Goal: Task Accomplishment & Management: Manage account settings

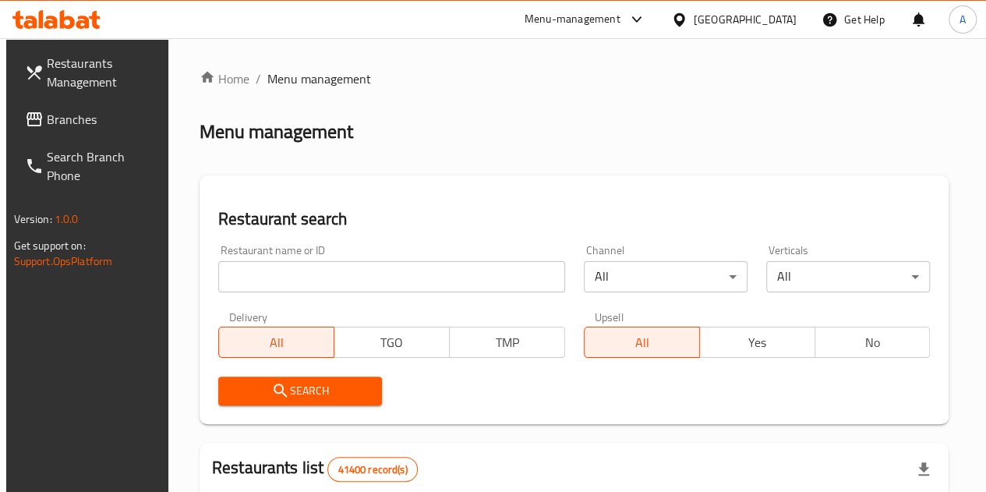
drag, startPoint x: 0, startPoint y: 0, endPoint x: 290, endPoint y: 269, distance: 395.6
click at [290, 269] on input "search" at bounding box center [391, 276] width 347 height 31
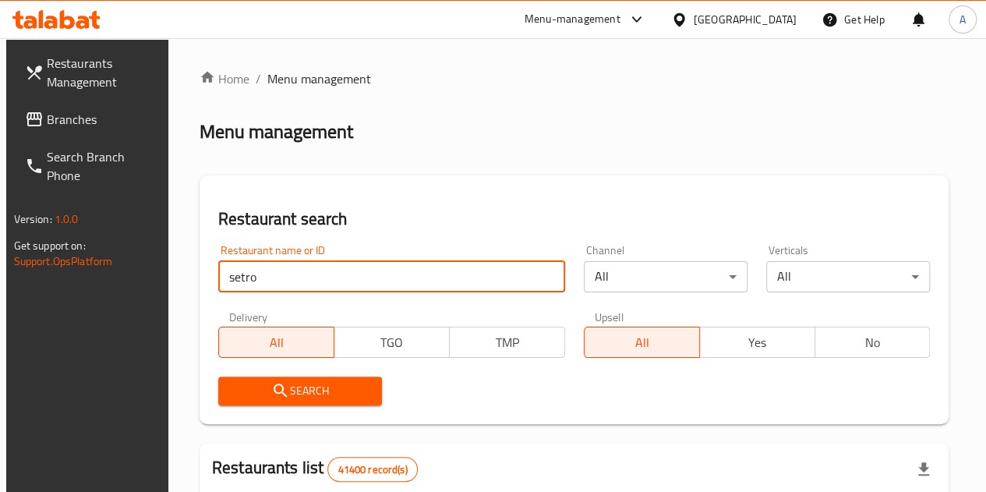
type input "setro"
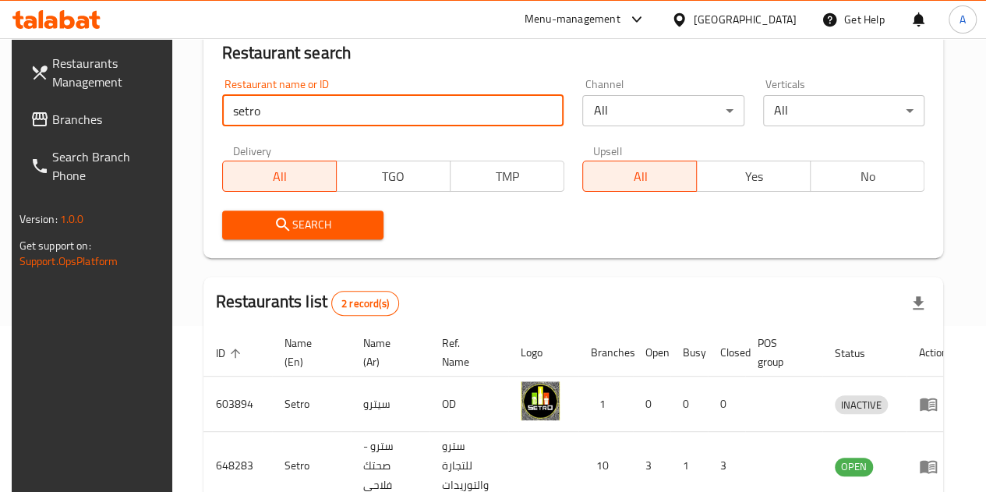
scroll to position [234, 0]
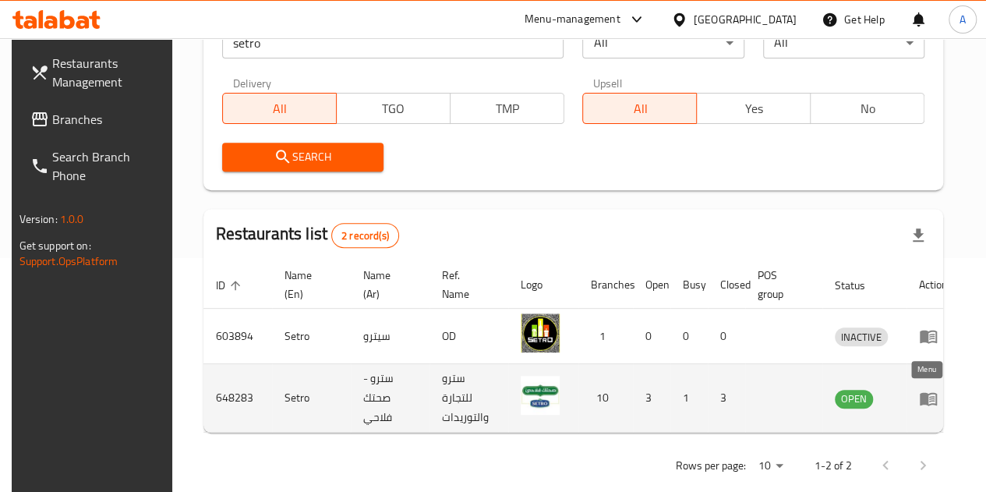
click at [922, 402] on icon "enhanced table" at bounding box center [928, 398] width 17 height 13
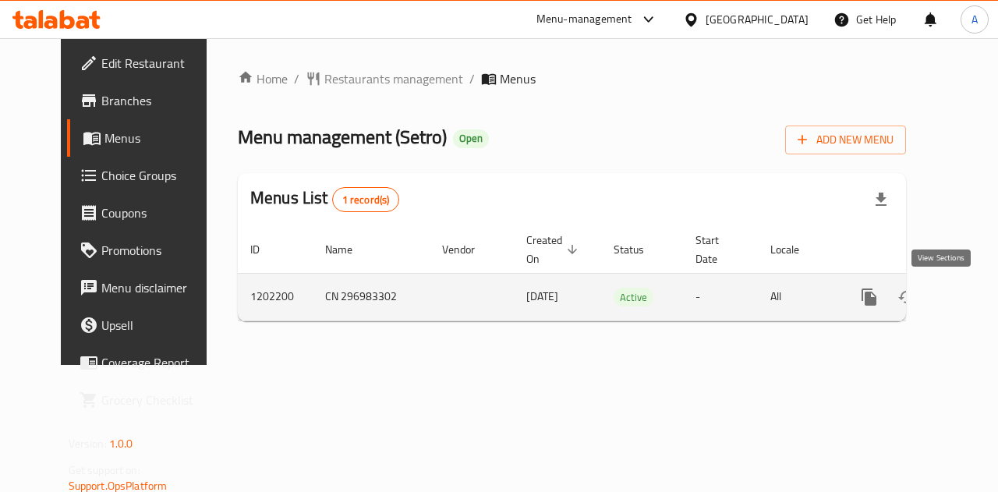
click at [972, 289] on icon "enhanced table" at bounding box center [981, 297] width 19 height 19
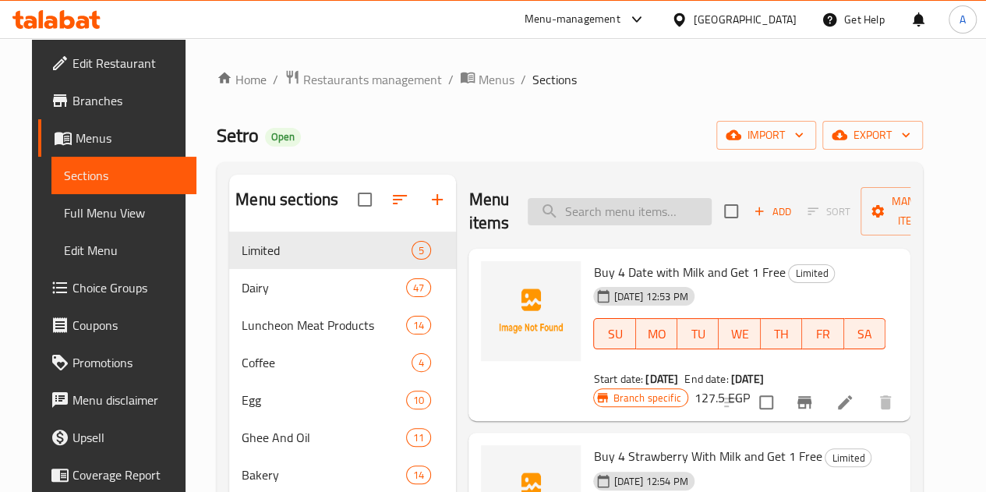
click at [632, 211] on input "search" at bounding box center [620, 211] width 184 height 27
paste input "سوبيا"
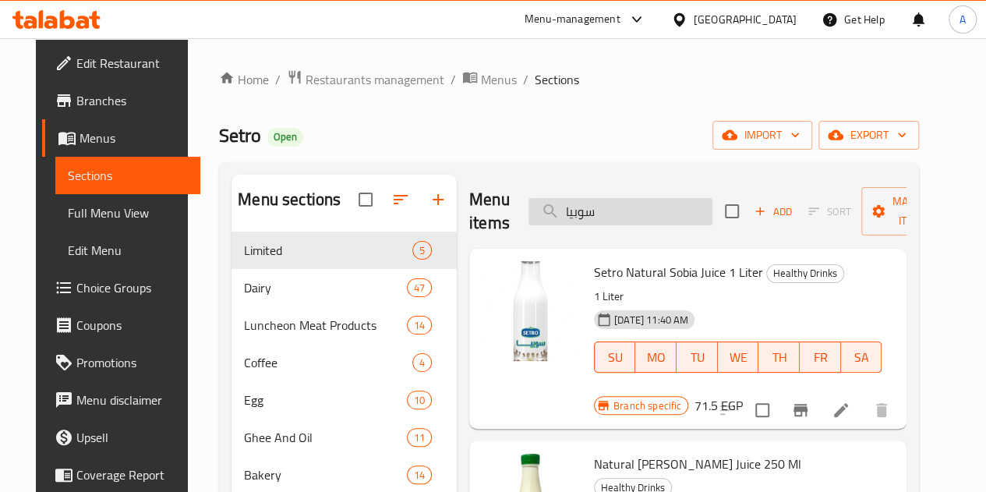
type input "سوبيا"
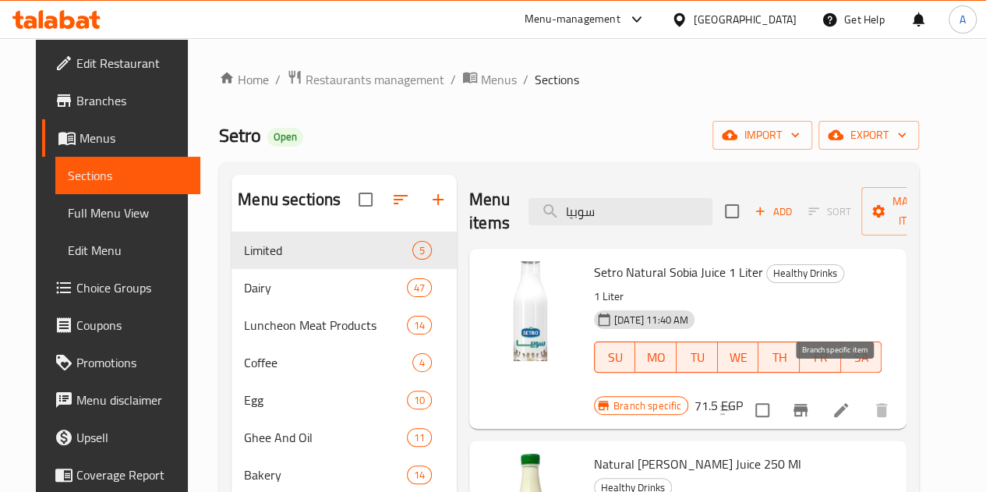
click at [808, 404] on icon "Branch-specific-item" at bounding box center [801, 410] width 14 height 12
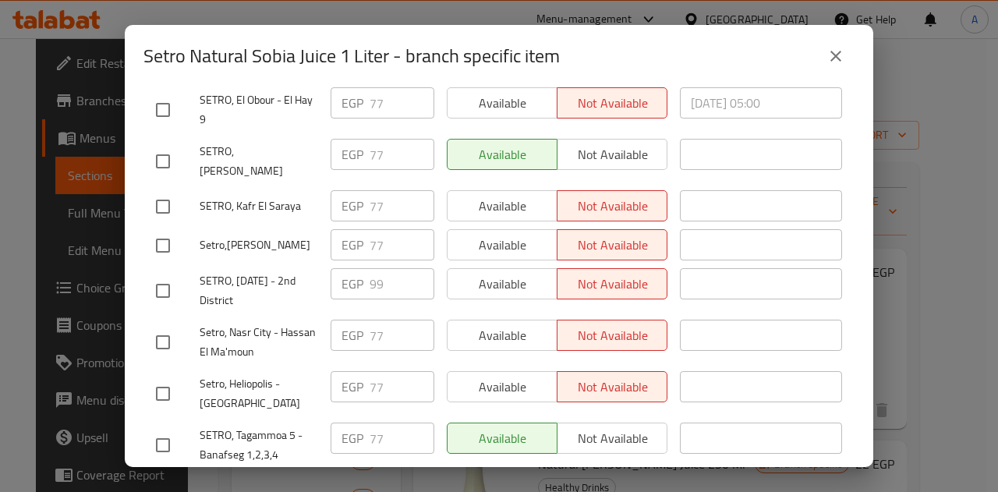
scroll to position [312, 0]
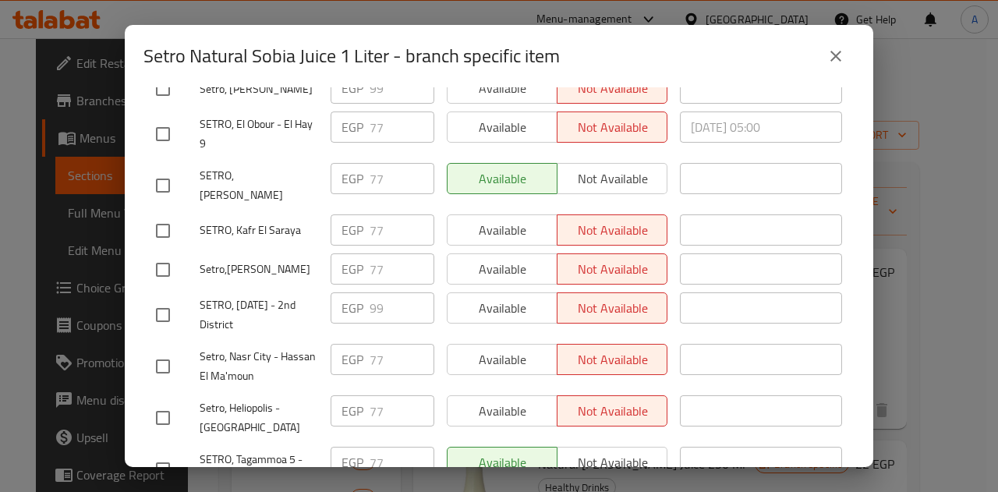
click at [166, 122] on input "checkbox" at bounding box center [163, 134] width 33 height 33
checkbox input "true"
click at [168, 182] on input "checkbox" at bounding box center [163, 185] width 33 height 33
checkbox input "true"
click at [171, 216] on input "checkbox" at bounding box center [163, 230] width 33 height 33
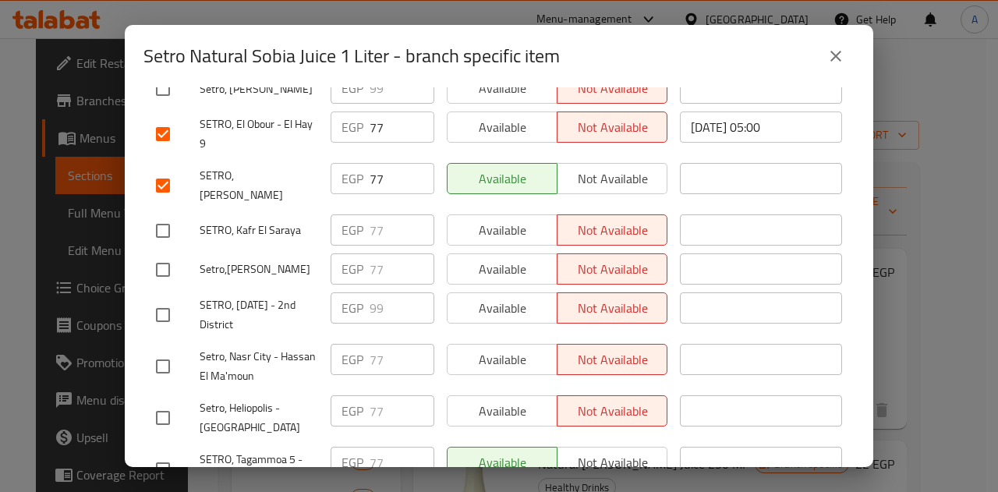
checkbox input "true"
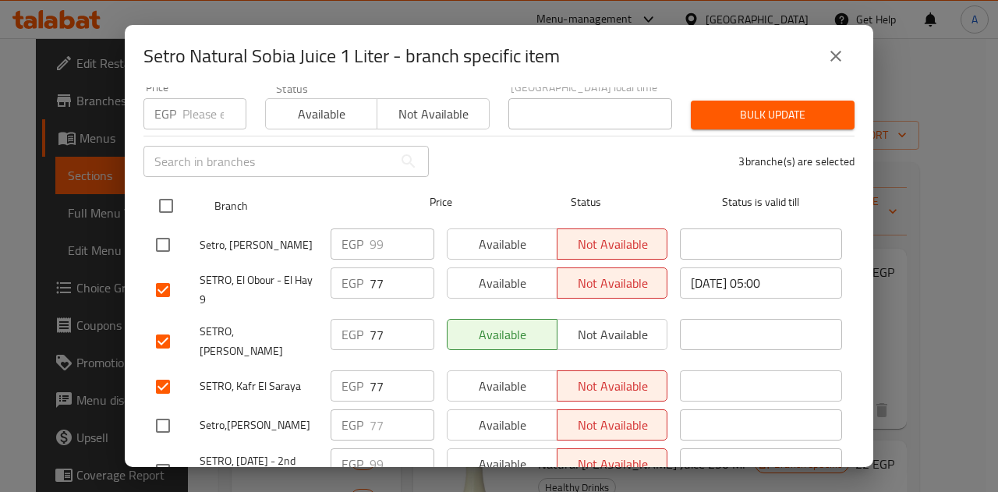
click at [175, 189] on input "checkbox" at bounding box center [166, 205] width 33 height 33
checkbox input "true"
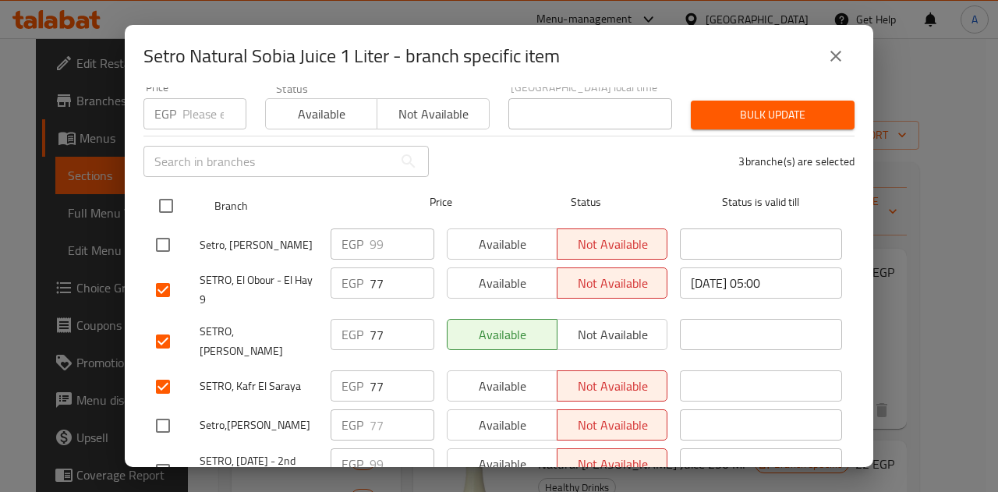
checkbox input "true"
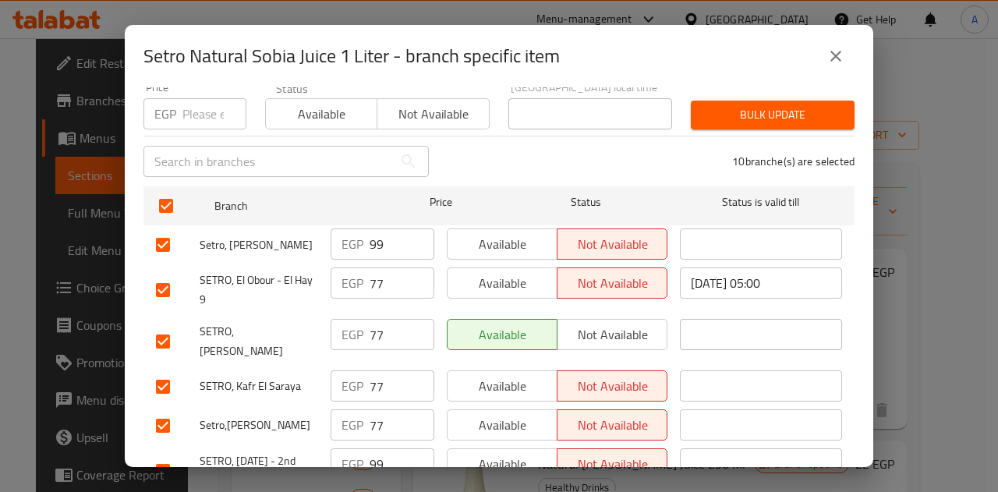
click at [373, 233] on input "99" at bounding box center [402, 243] width 65 height 31
click at [377, 267] on input "77" at bounding box center [402, 282] width 65 height 31
click at [371, 267] on input "77" at bounding box center [402, 282] width 65 height 31
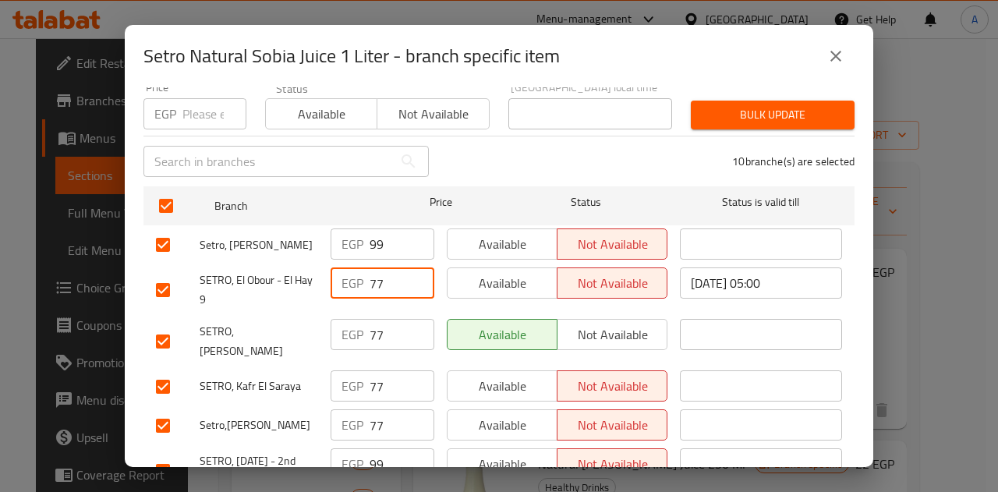
click at [371, 267] on input "77" at bounding box center [402, 282] width 65 height 31
paste input "99"
type input "99"
click at [373, 319] on input "77" at bounding box center [402, 334] width 65 height 31
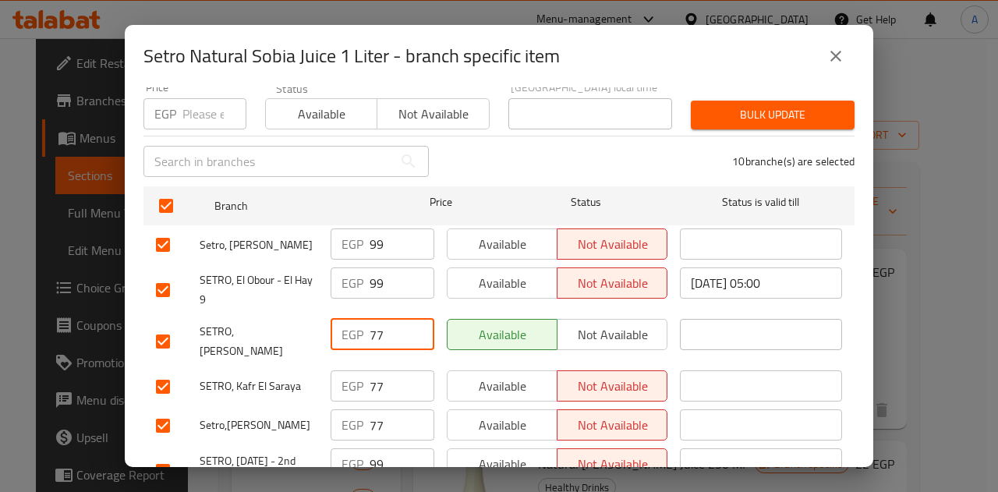
paste input "99"
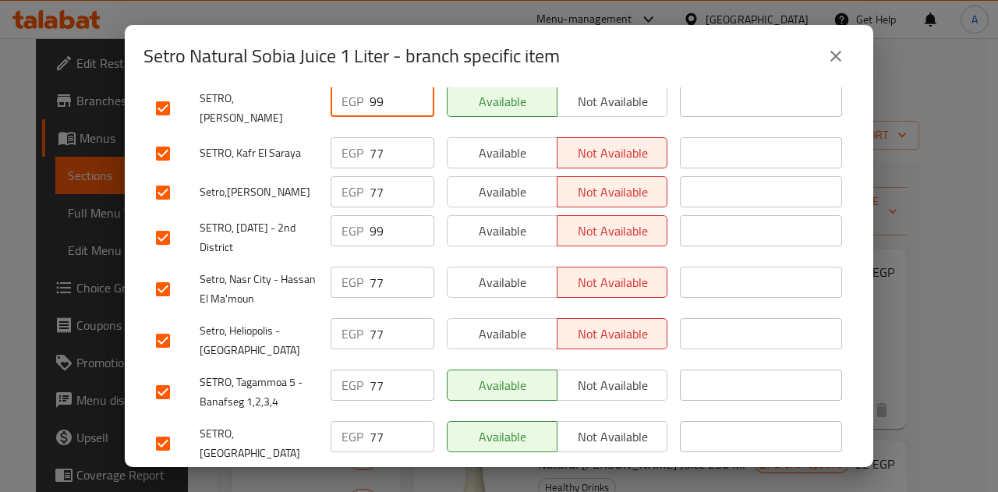
scroll to position [390, 0]
type input "99"
click at [370, 136] on input "77" at bounding box center [402, 151] width 65 height 31
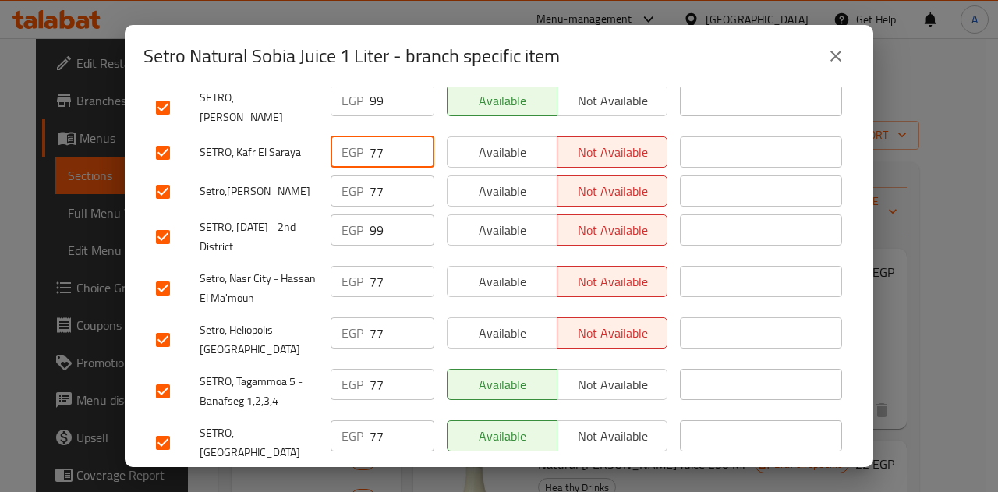
click at [371, 136] on input "77" at bounding box center [402, 151] width 65 height 31
paste input "99"
type input "99"
click at [374, 175] on input "77" at bounding box center [402, 190] width 65 height 31
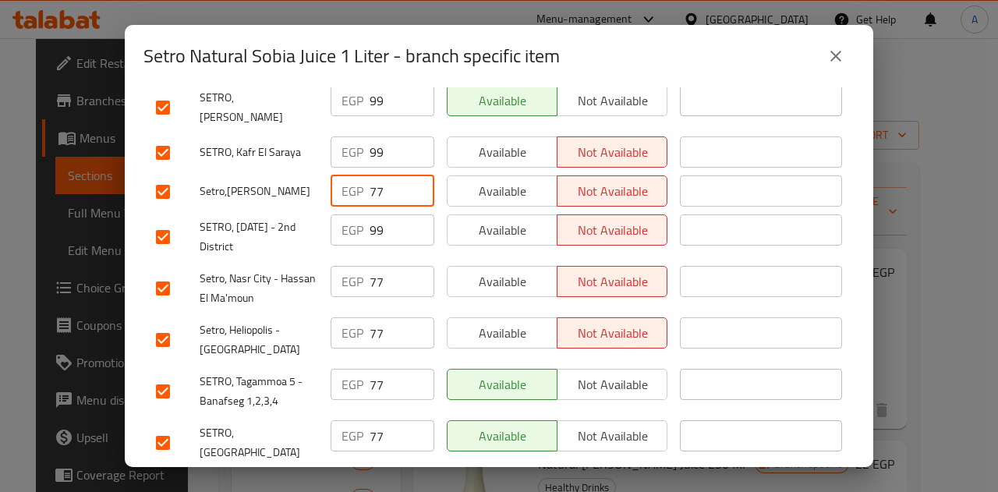
click at [374, 175] on input "77" at bounding box center [402, 190] width 65 height 31
paste input "99"
type input "99"
click at [372, 272] on input "77" at bounding box center [402, 281] width 65 height 31
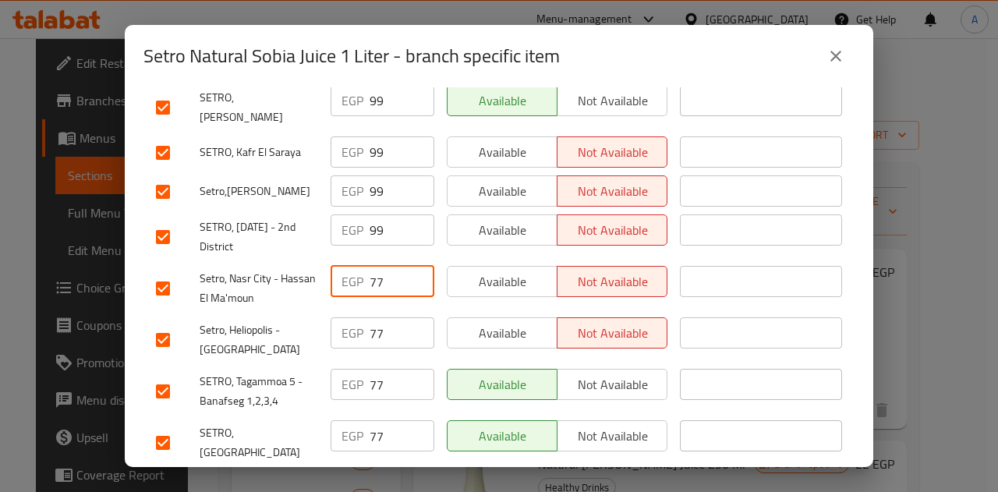
click at [372, 272] on input "77" at bounding box center [402, 281] width 65 height 31
paste input "99"
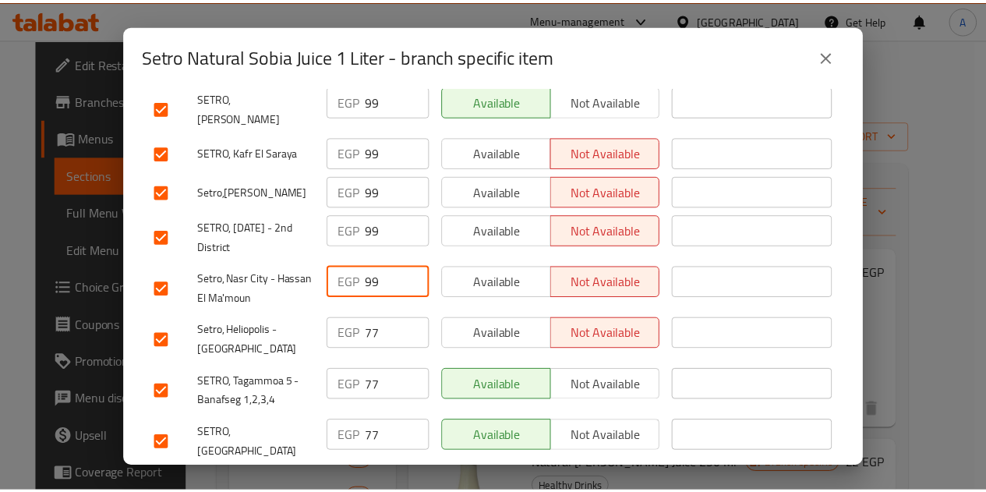
scroll to position [421, 0]
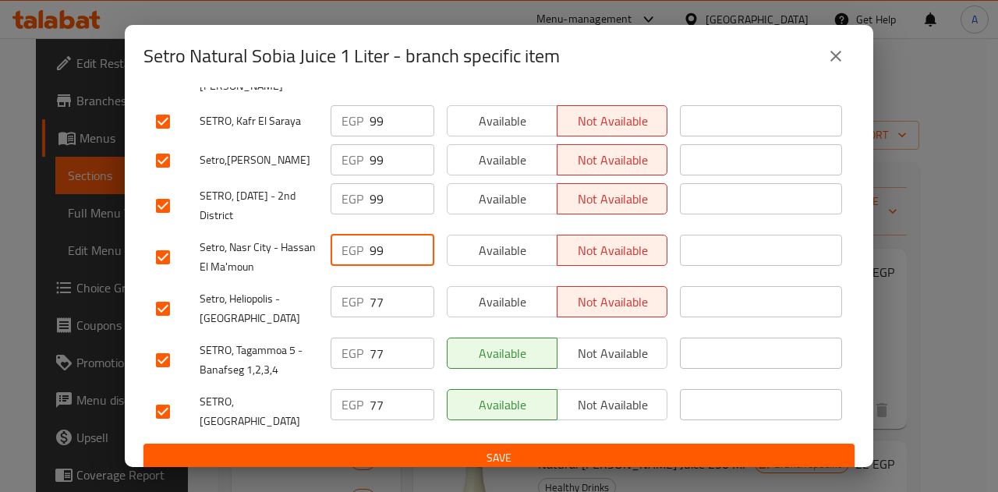
type input "99"
click at [370, 294] on input "77" at bounding box center [402, 301] width 65 height 31
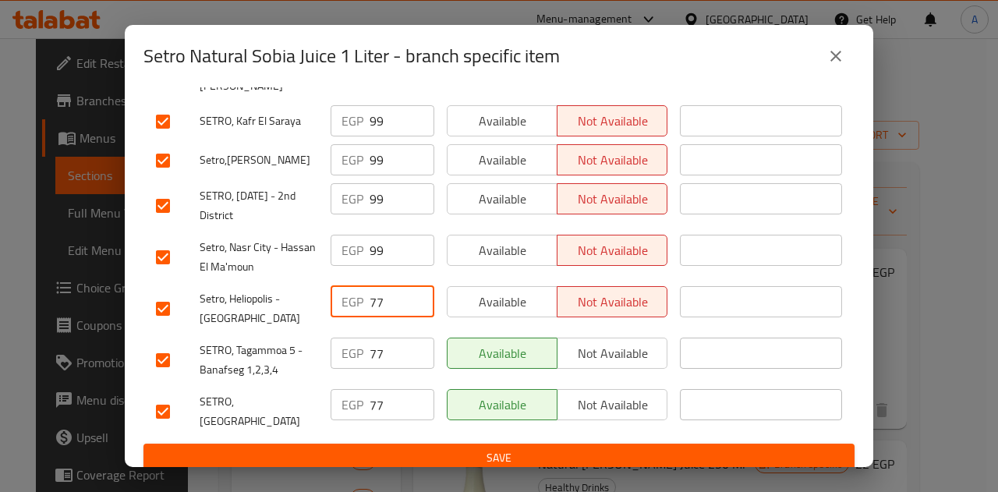
click at [370, 294] on input "77" at bounding box center [402, 301] width 65 height 31
paste input "99"
type input "99"
click at [374, 341] on input "77" at bounding box center [402, 353] width 65 height 31
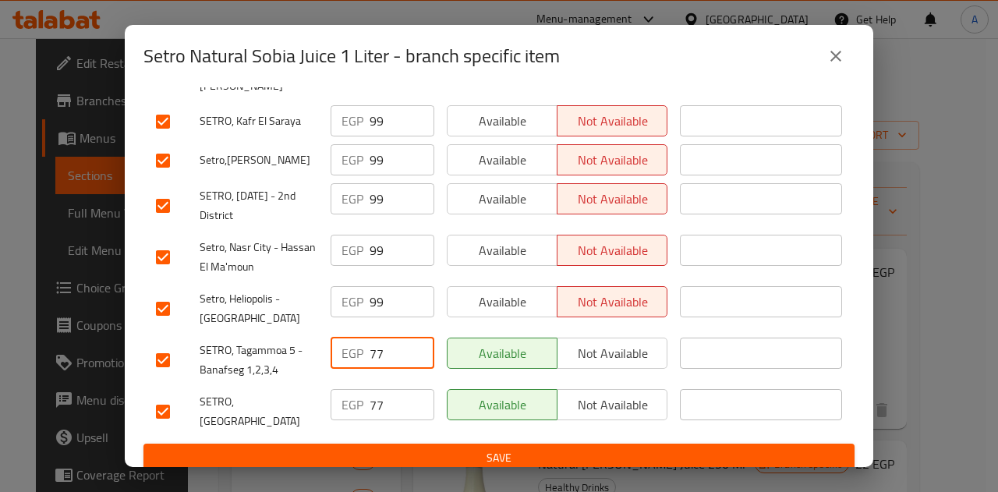
click at [374, 341] on input "77" at bounding box center [402, 353] width 65 height 31
paste input "99"
type input "99"
click at [372, 389] on input "77" at bounding box center [402, 404] width 65 height 31
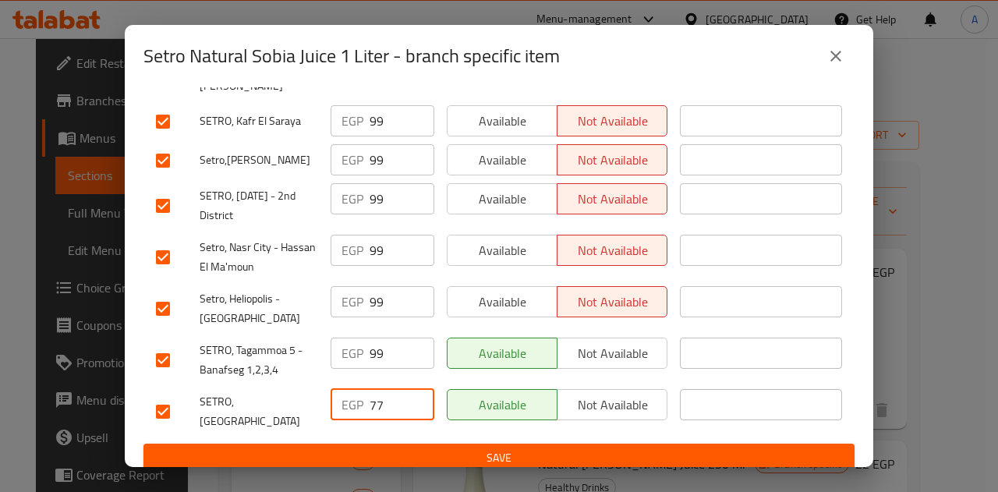
click at [372, 389] on input "77" at bounding box center [402, 404] width 65 height 31
paste input "99"
type input "99"
click at [411, 448] on span "Save" at bounding box center [499, 457] width 686 height 19
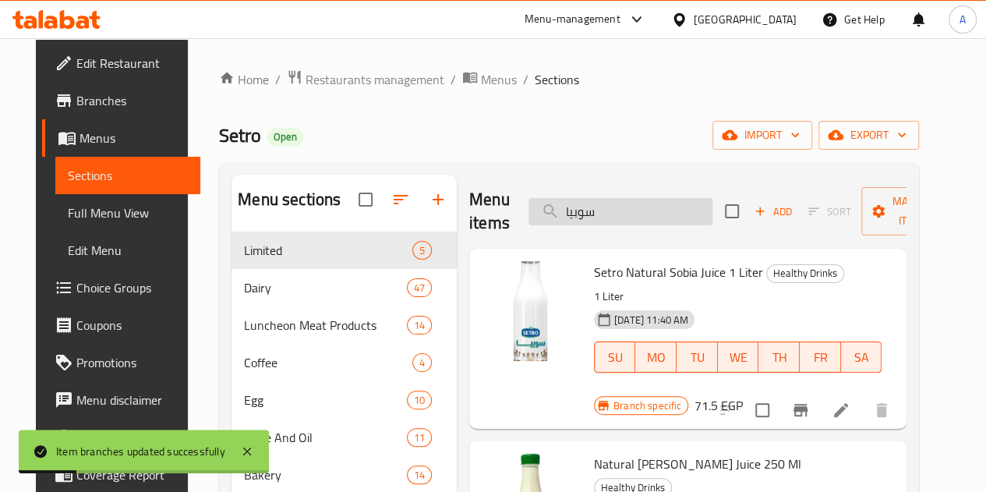
click at [561, 211] on input "سوبيا" at bounding box center [621, 211] width 184 height 27
click at [554, 211] on input "سوبيا" at bounding box center [621, 211] width 184 height 27
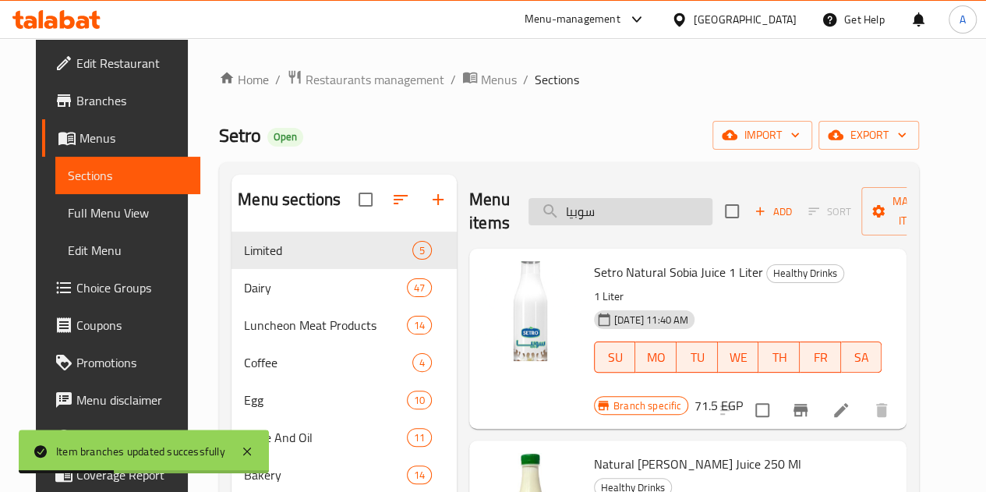
paste input "البنه الفلاحي"
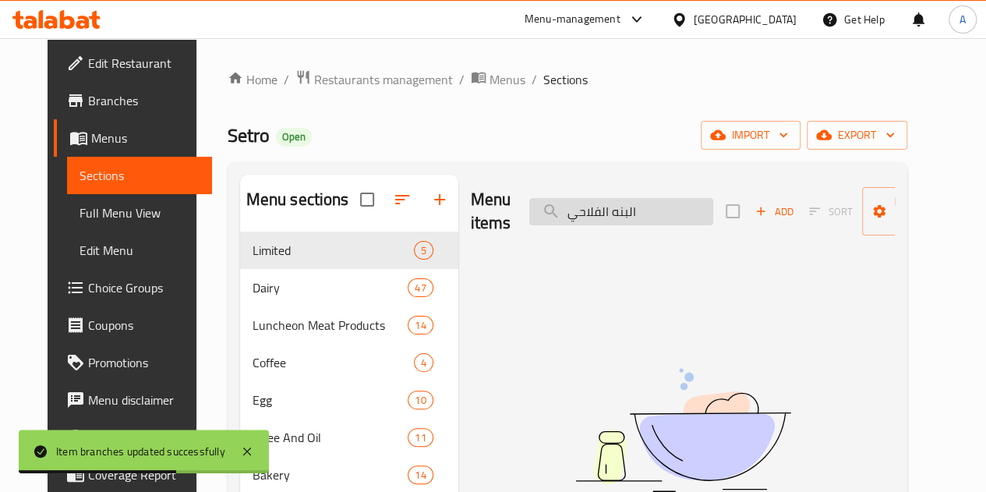
click at [596, 212] on input "البنه الفلاحي" at bounding box center [621, 211] width 184 height 27
type input "الفلاحي"
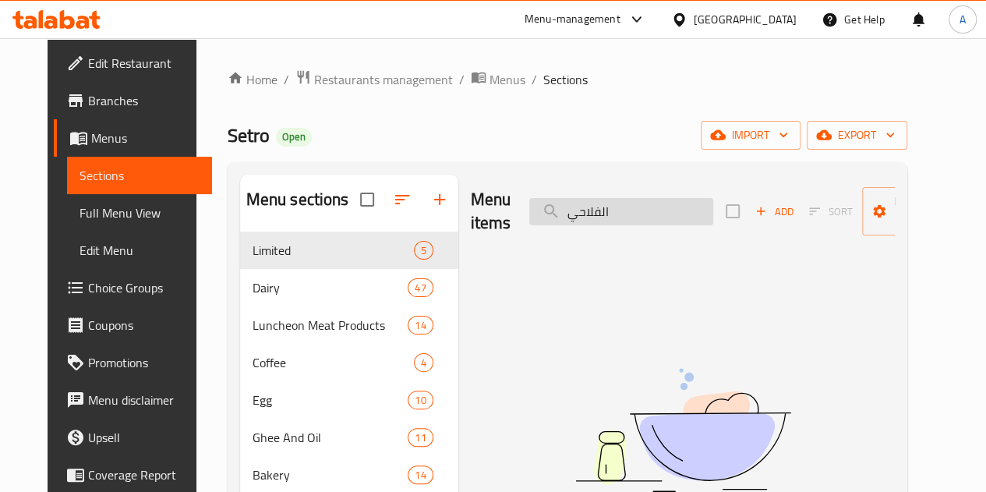
click at [571, 212] on input "الفلاحي" at bounding box center [621, 211] width 184 height 27
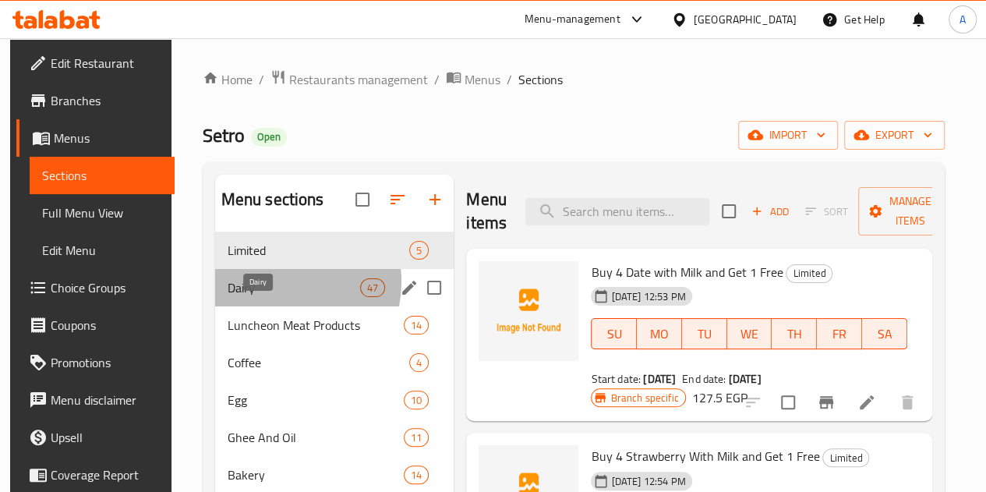
click at [272, 297] on span "Dairy" at bounding box center [294, 287] width 133 height 19
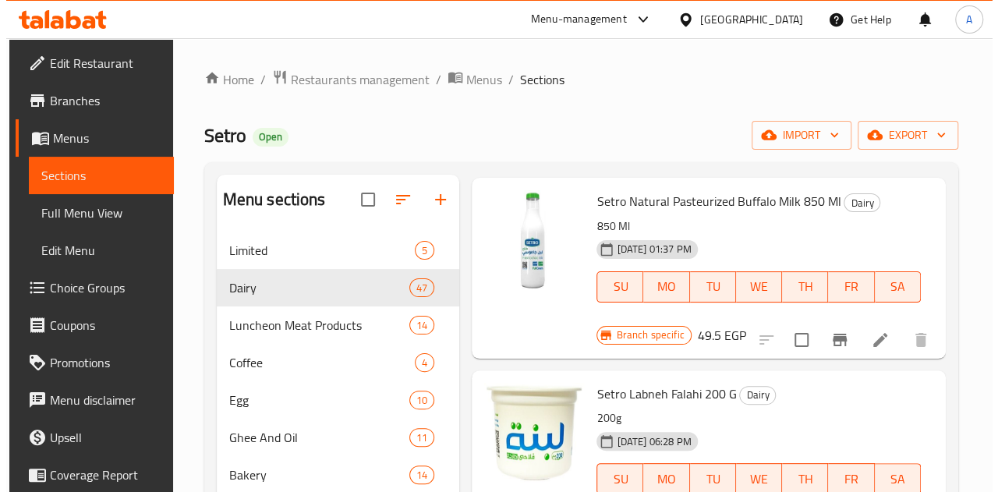
scroll to position [1793, 0]
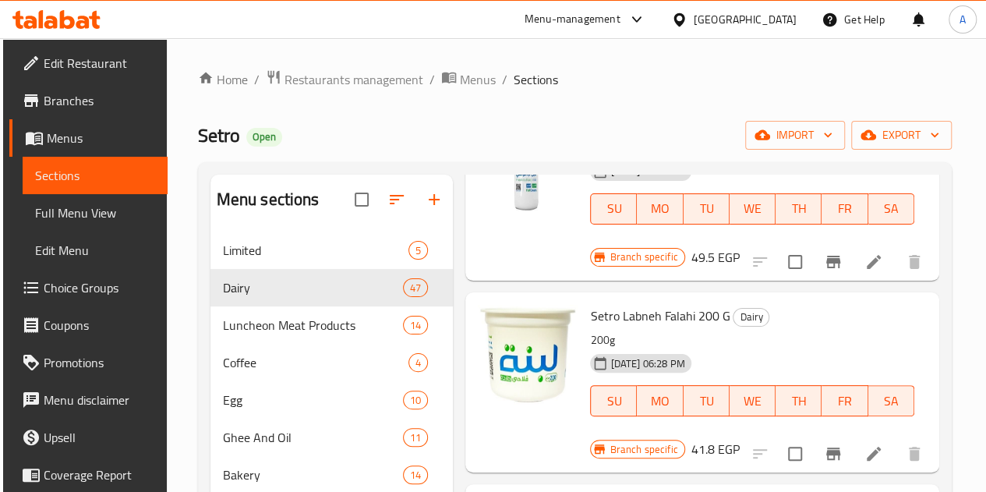
click at [832, 444] on icon "Branch-specific-item" at bounding box center [833, 453] width 19 height 19
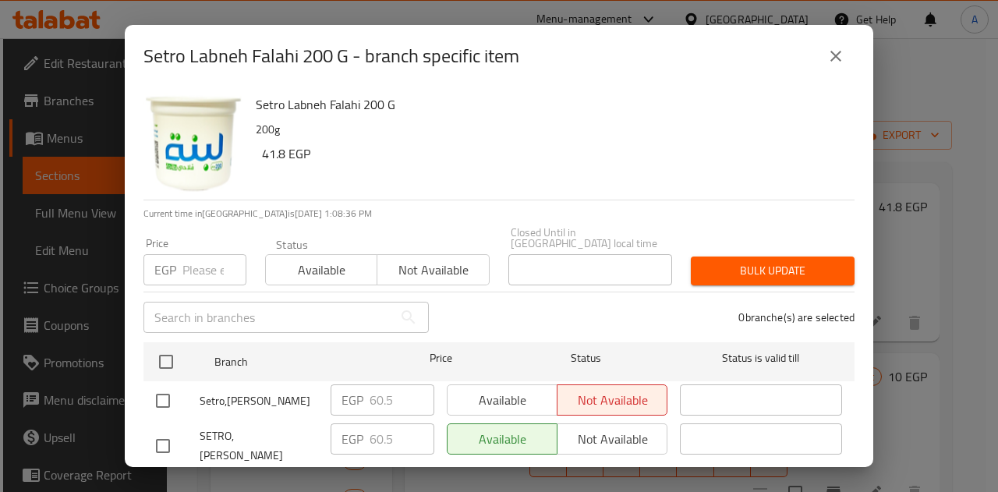
scroll to position [78, 0]
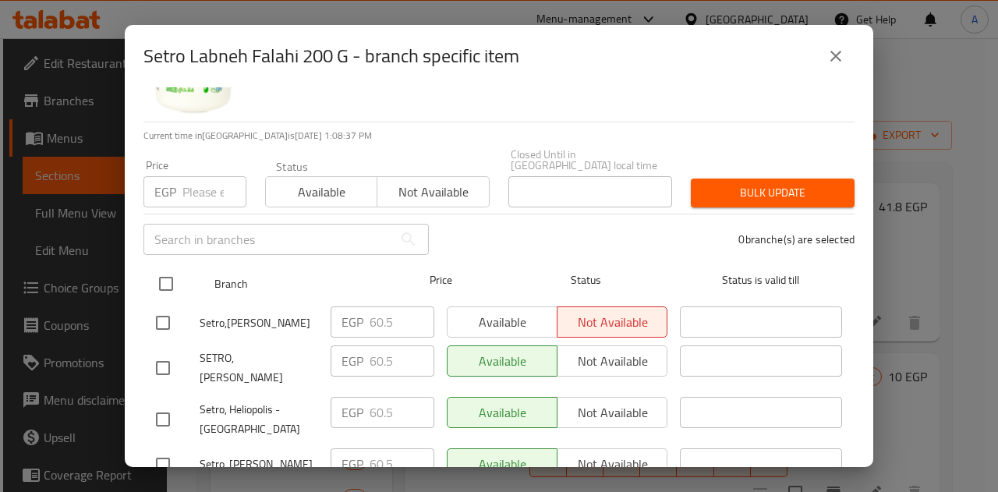
click at [160, 269] on input "checkbox" at bounding box center [166, 283] width 33 height 33
checkbox input "true"
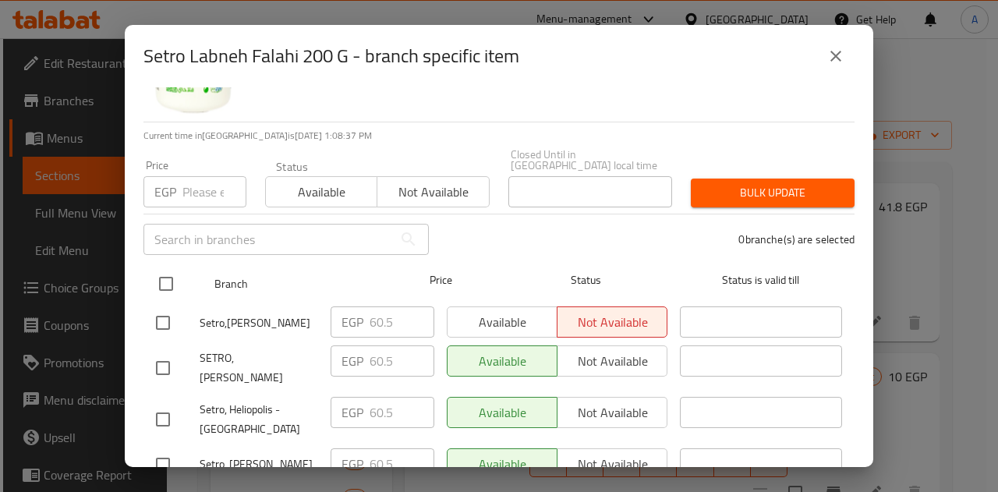
checkbox input "true"
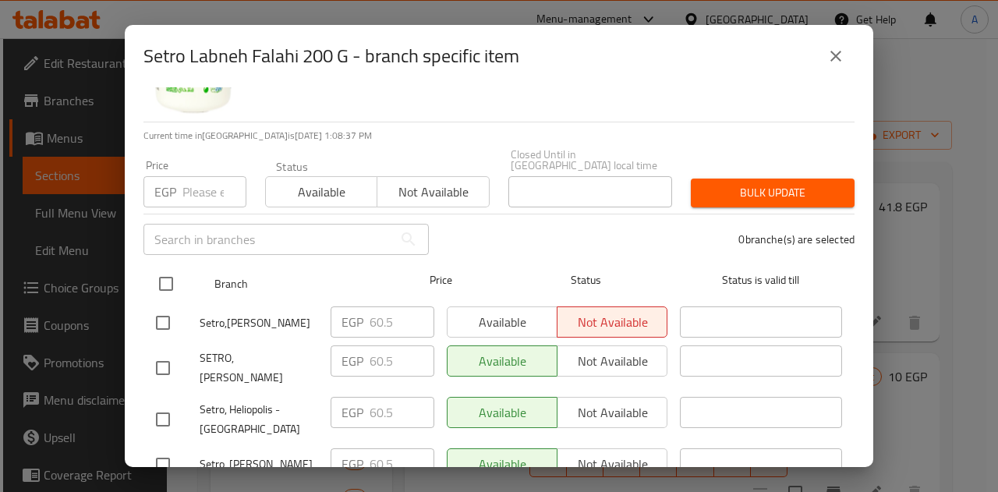
checkbox input "true"
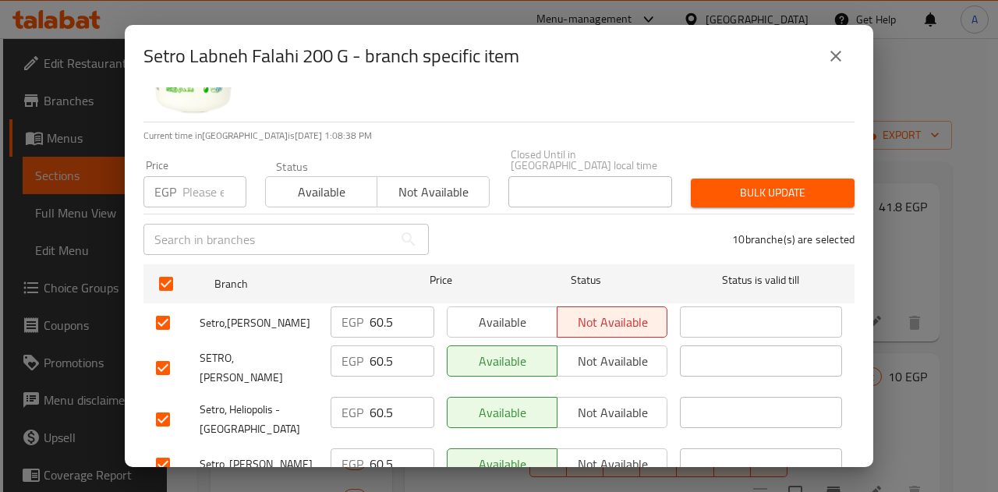
click at [371, 313] on input "60.5" at bounding box center [402, 321] width 65 height 31
paste input "2.7"
type input "62.7"
click at [379, 369] on input "60.5" at bounding box center [402, 360] width 65 height 31
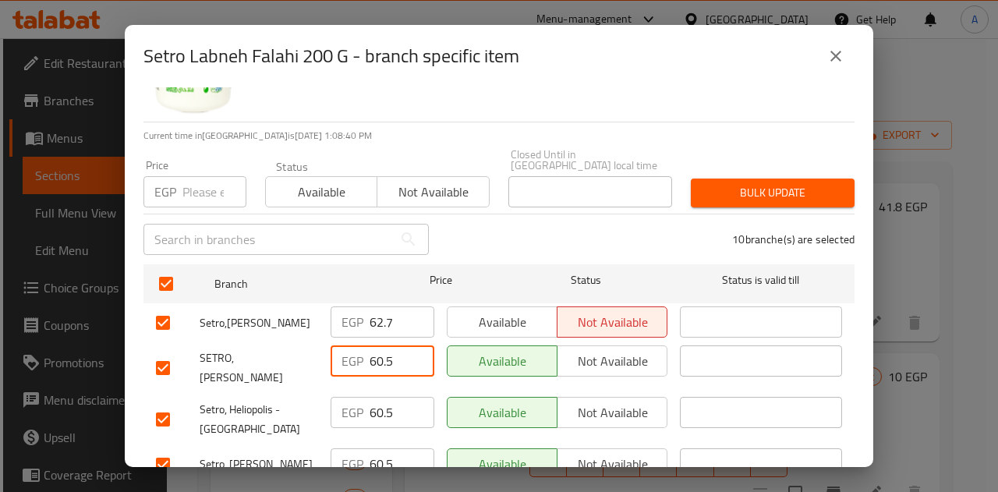
click at [379, 369] on input "60.5" at bounding box center [402, 360] width 65 height 31
paste input "2.7"
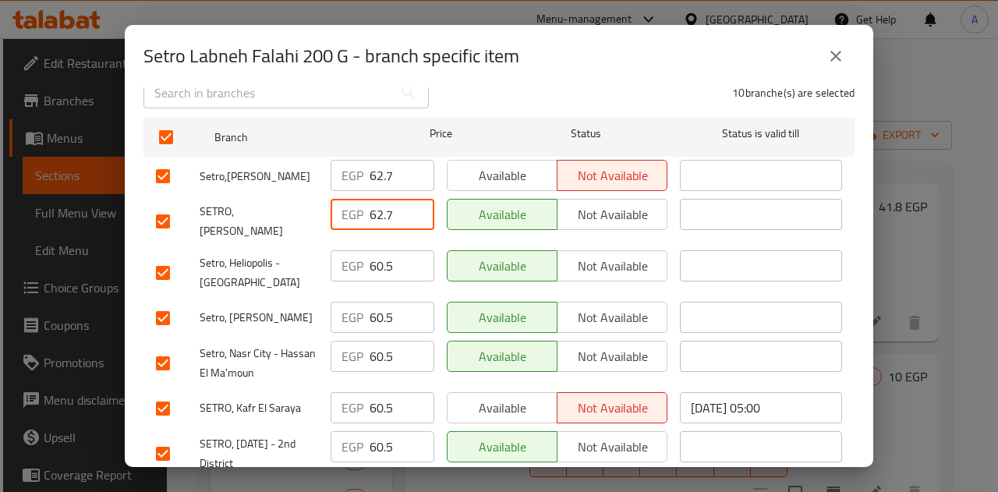
scroll to position [234, 0]
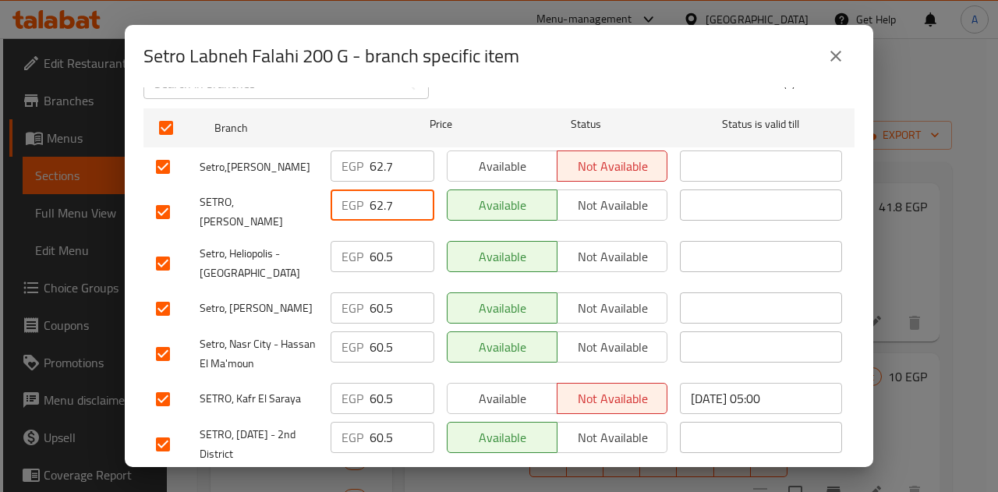
type input "62.7"
click at [381, 246] on input "60.5" at bounding box center [402, 256] width 65 height 31
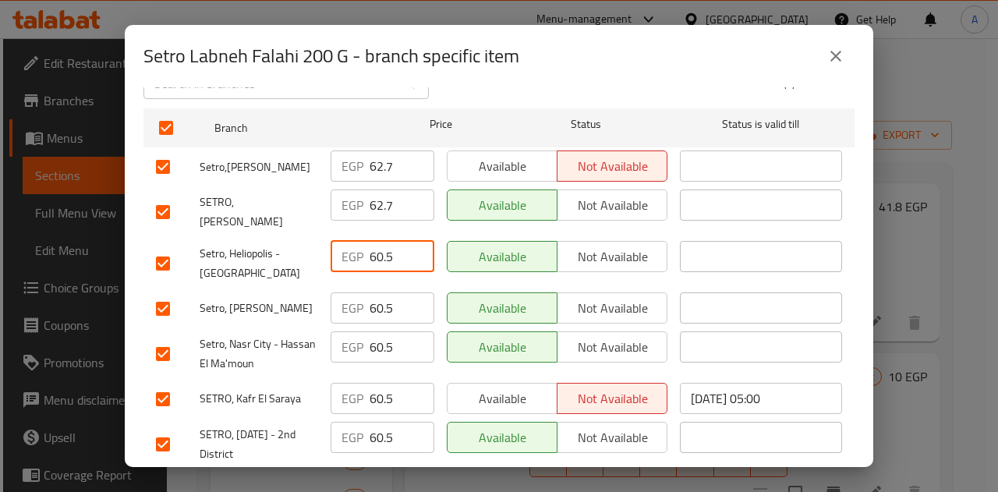
click at [381, 246] on input "60.5" at bounding box center [402, 256] width 65 height 31
paste input "2.7"
type input "62.7"
click at [372, 302] on input "60.5" at bounding box center [402, 307] width 65 height 31
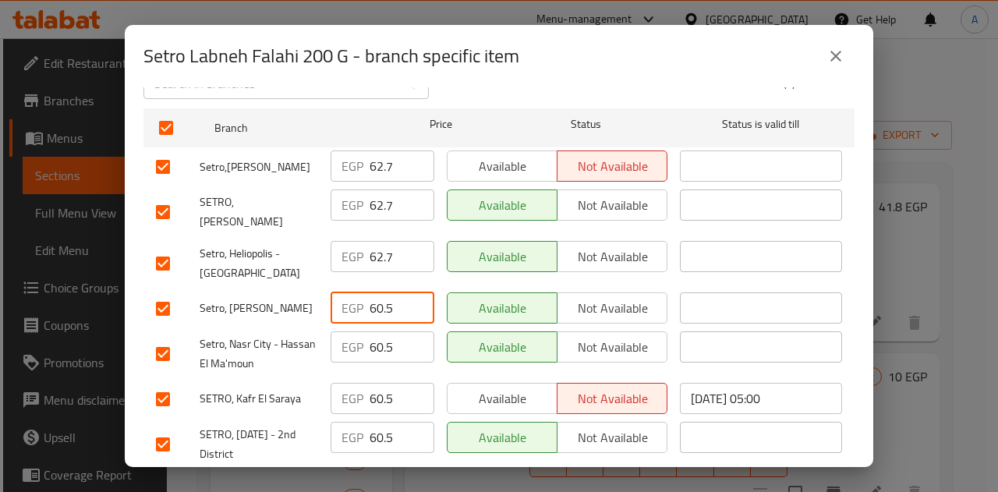
click at [372, 302] on input "60.5" at bounding box center [402, 307] width 65 height 31
paste input "2.7"
type input "62.7"
click at [375, 341] on input "60.5" at bounding box center [402, 346] width 65 height 31
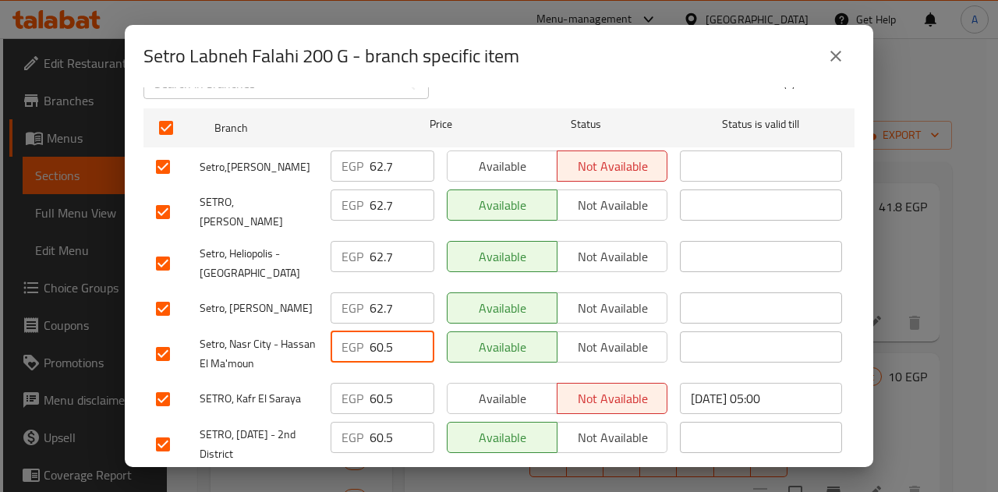
paste input "2.7"
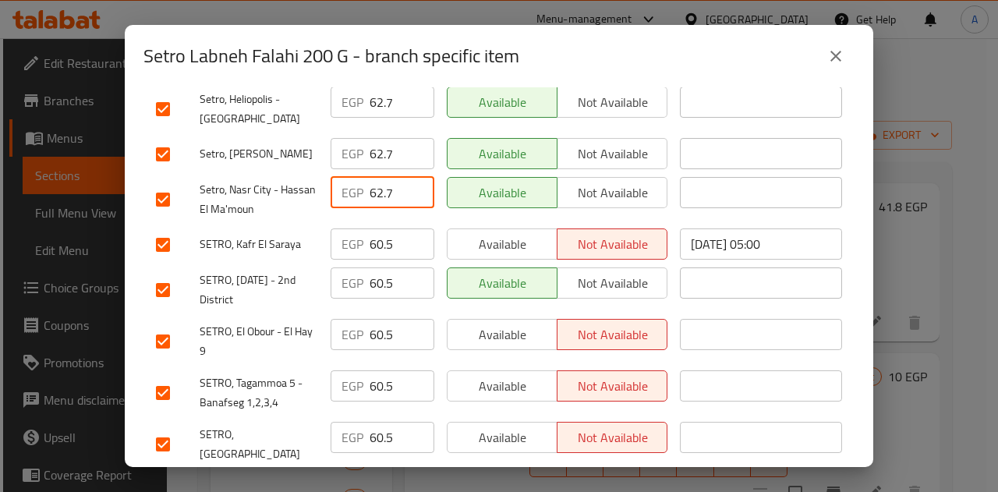
scroll to position [390, 0]
type input "62.7"
click at [373, 233] on input "60.5" at bounding box center [402, 242] width 65 height 31
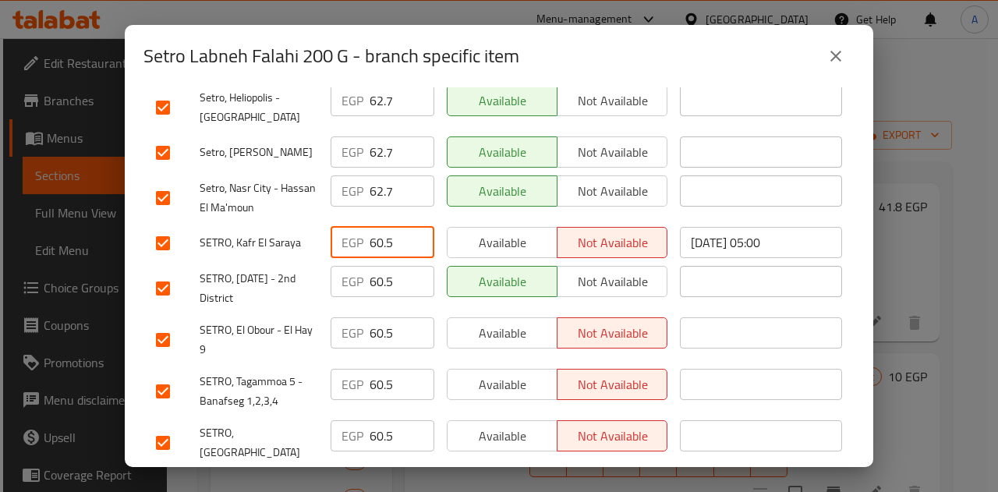
click at [373, 233] on input "60.5" at bounding box center [402, 242] width 65 height 31
paste input "2.7"
type input "62.7"
click at [374, 276] on input "60.5" at bounding box center [402, 281] width 65 height 31
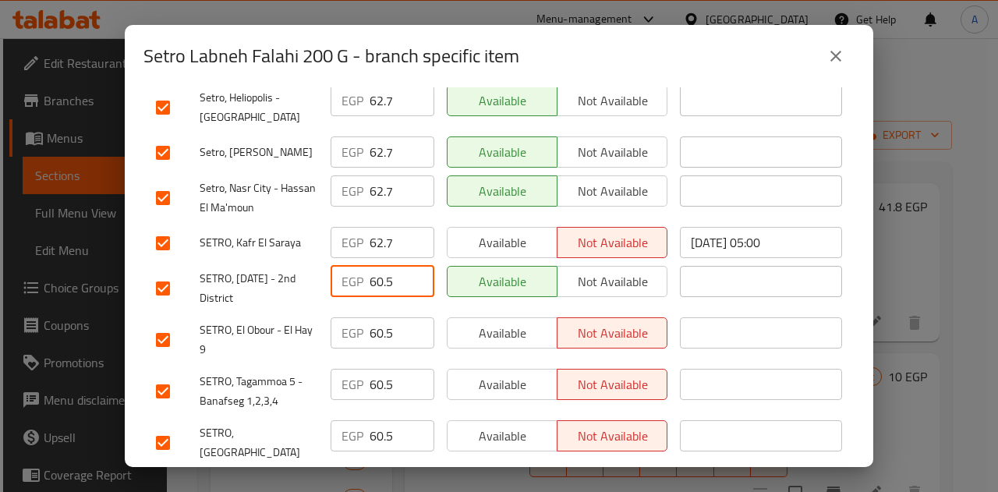
paste input "2.7"
type input "62.7"
click at [379, 330] on input "60.5" at bounding box center [402, 332] width 65 height 31
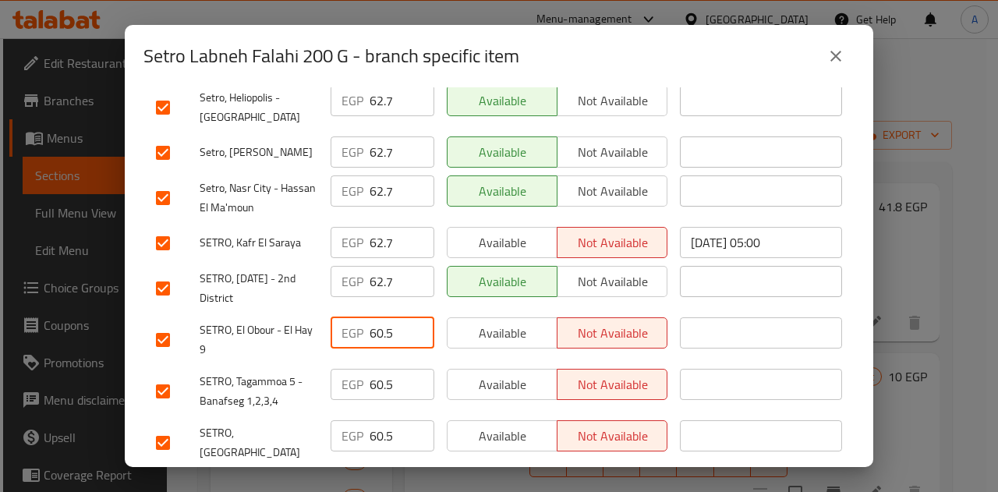
click at [379, 330] on input "60.5" at bounding box center [402, 332] width 65 height 31
paste input "2.7"
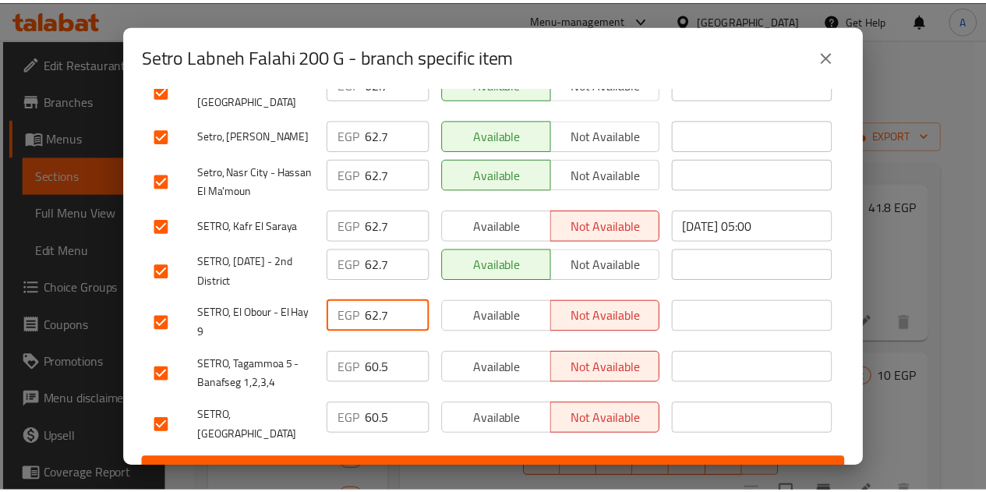
scroll to position [421, 0]
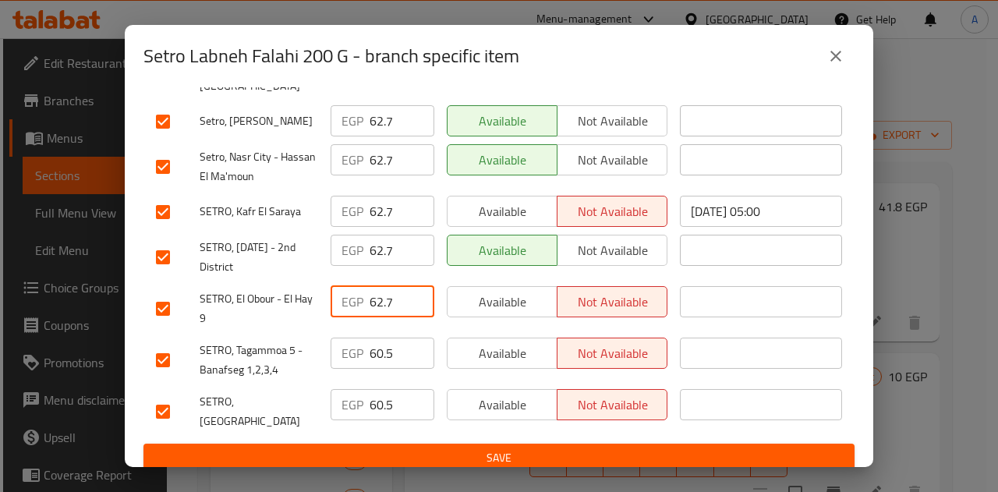
type input "62.7"
click at [382, 341] on input "60.5" at bounding box center [402, 353] width 65 height 31
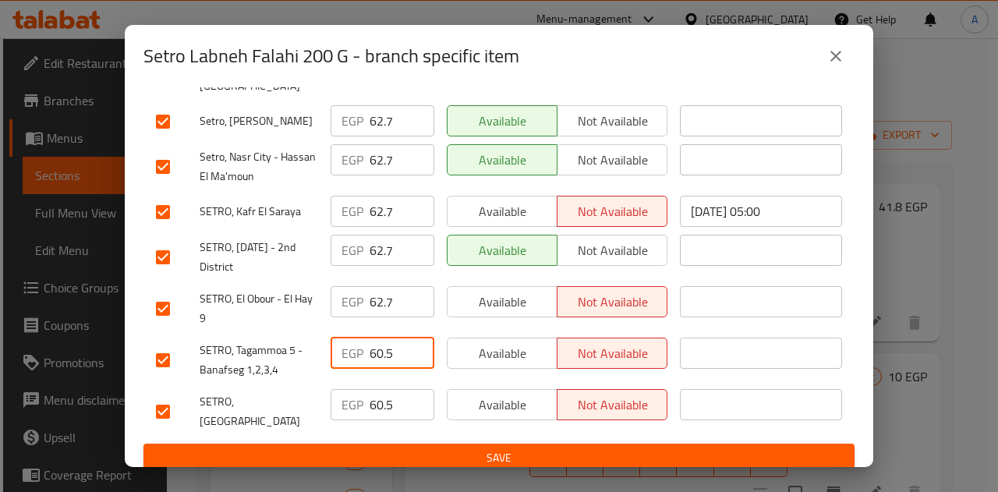
click at [382, 341] on input "60.5" at bounding box center [402, 353] width 65 height 31
paste input "2.7"
type input "62.7"
click at [374, 392] on input "60.5" at bounding box center [402, 404] width 65 height 31
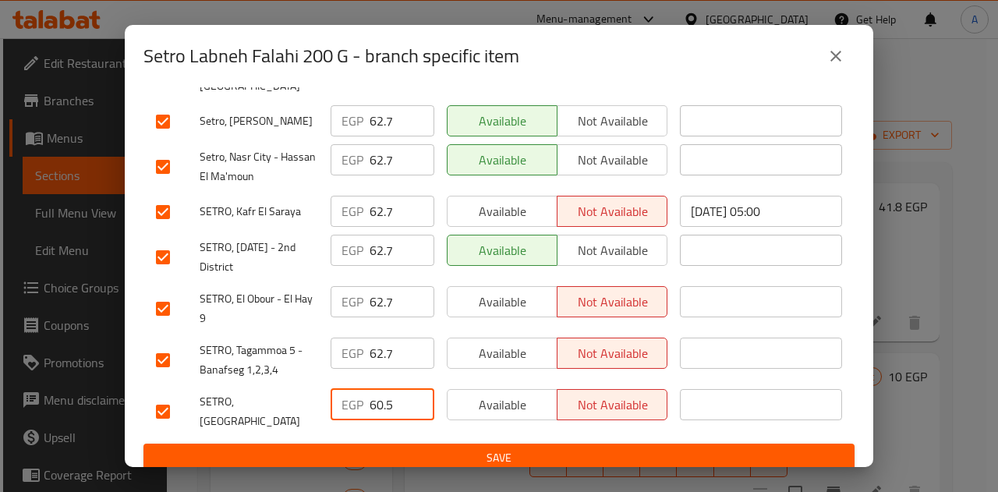
click at [374, 392] on input "60.5" at bounding box center [402, 404] width 65 height 31
paste input "2.7"
type input "62.7"
click at [421, 448] on span "Save" at bounding box center [499, 457] width 686 height 19
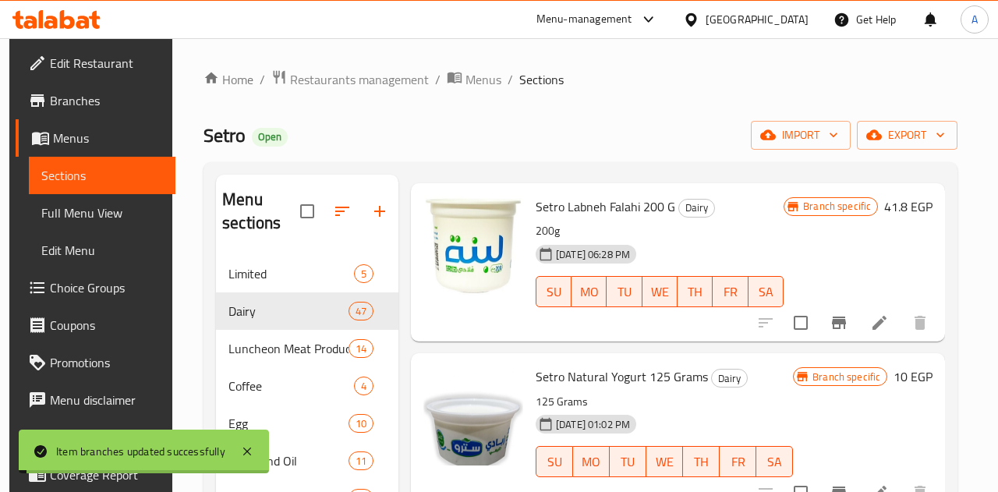
scroll to position [1793, 0]
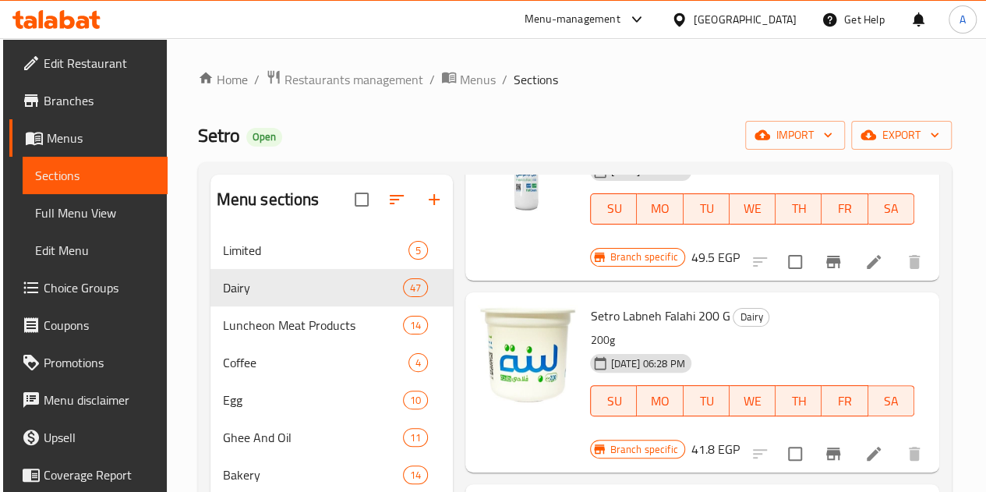
click at [824, 444] on icon "Branch-specific-item" at bounding box center [833, 453] width 19 height 19
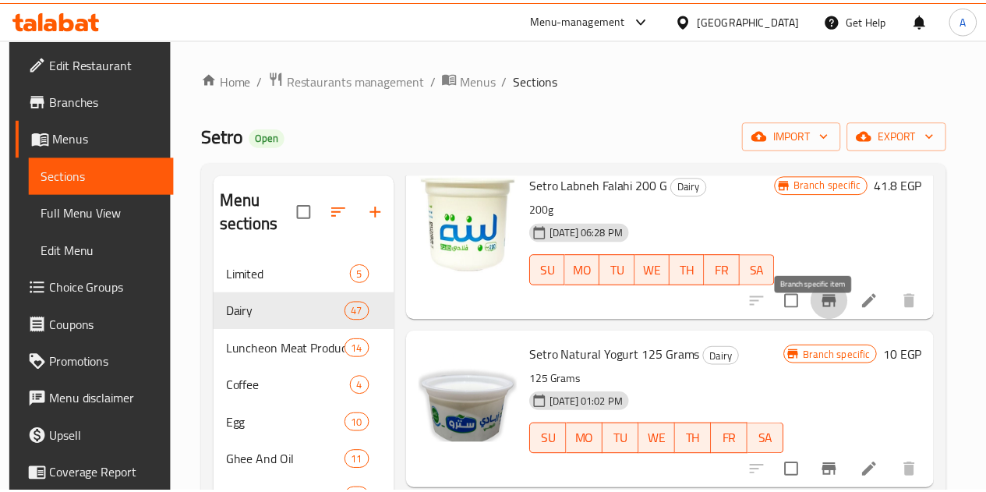
scroll to position [1772, 0]
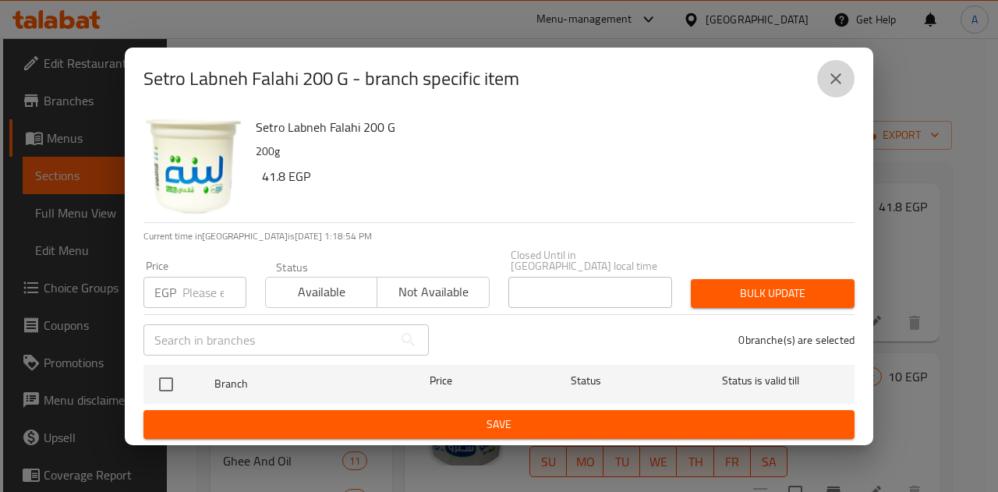
click at [819, 79] on button "close" at bounding box center [835, 78] width 37 height 37
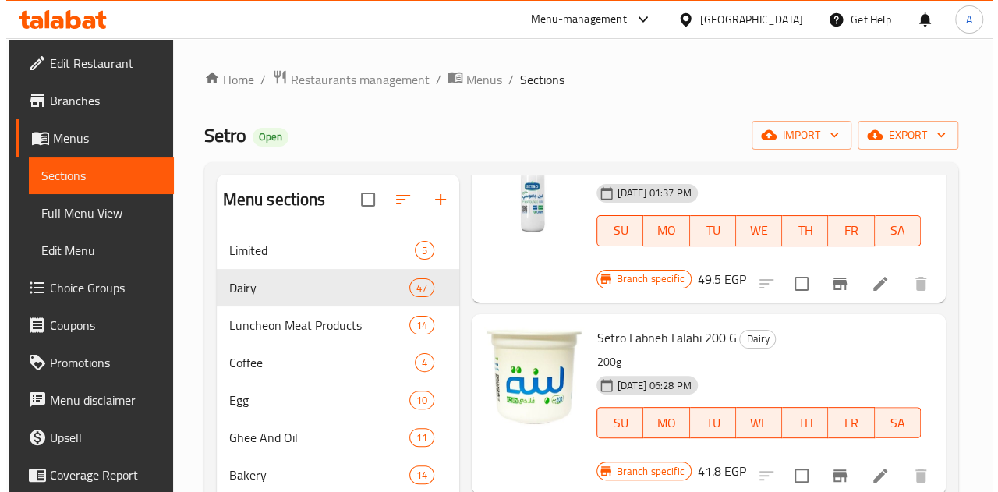
scroll to position [1793, 0]
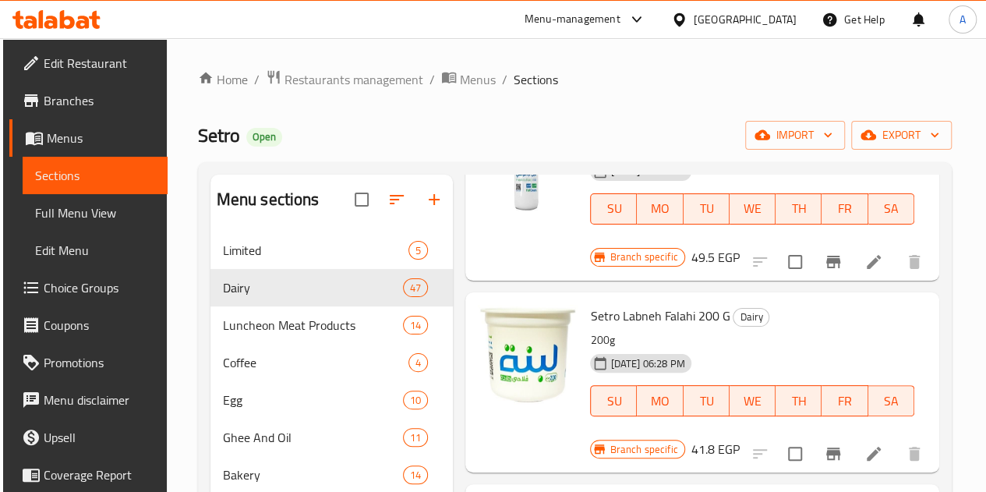
click at [827, 448] on icon "Branch-specific-item" at bounding box center [834, 454] width 14 height 12
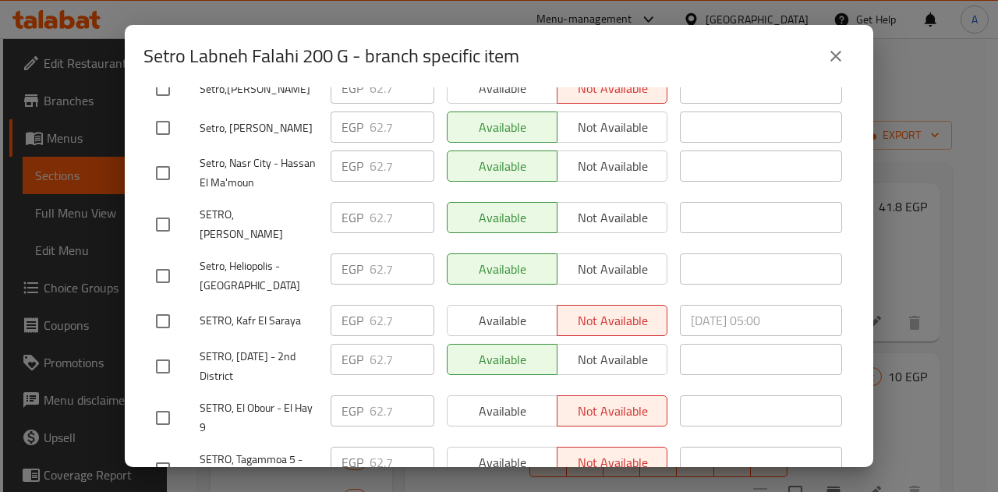
scroll to position [156, 0]
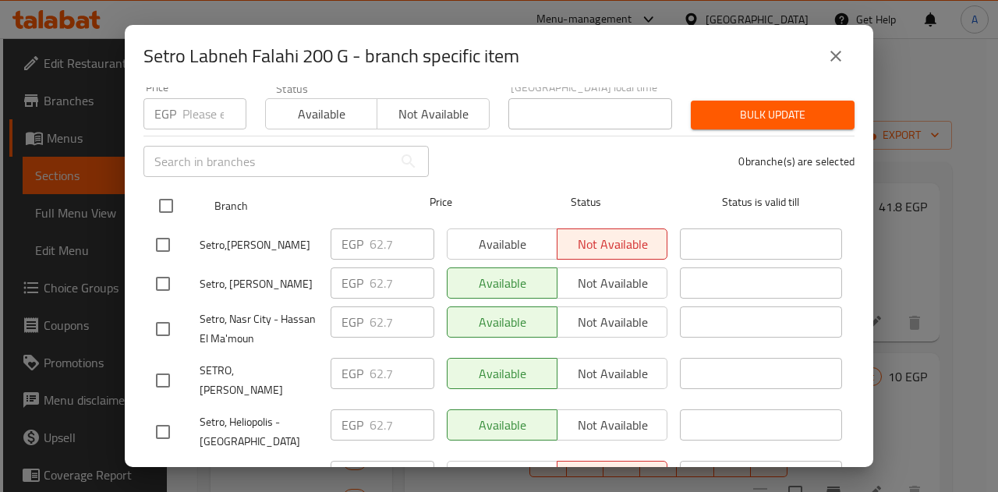
click at [165, 200] on input "checkbox" at bounding box center [166, 205] width 33 height 33
checkbox input "true"
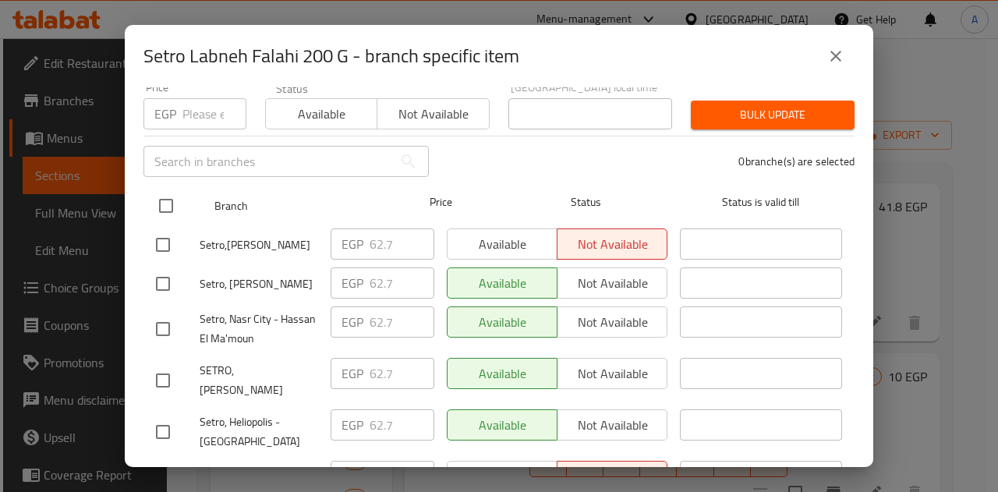
checkbox input "true"
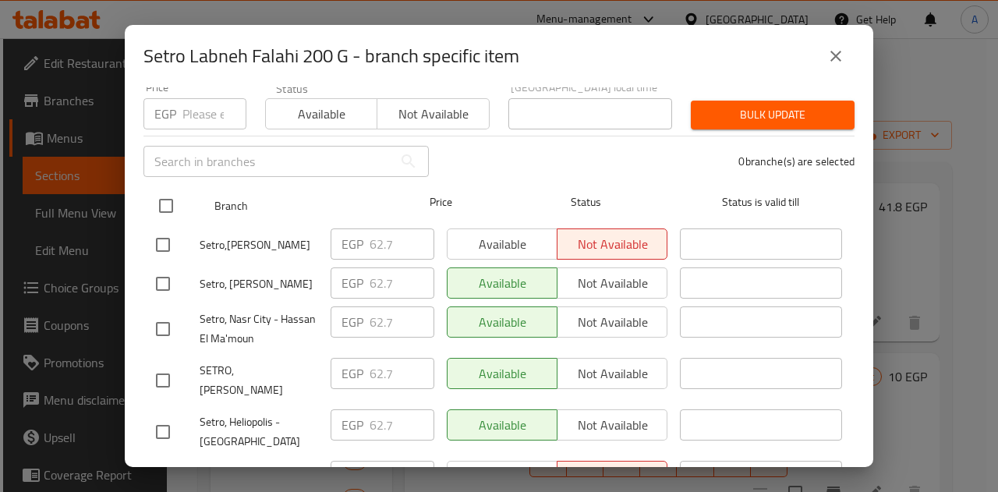
checkbox input "true"
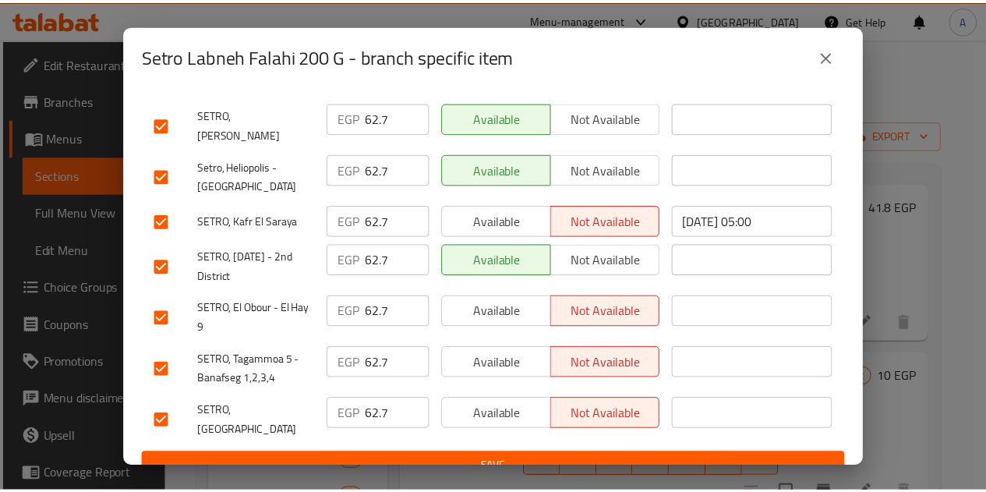
scroll to position [421, 0]
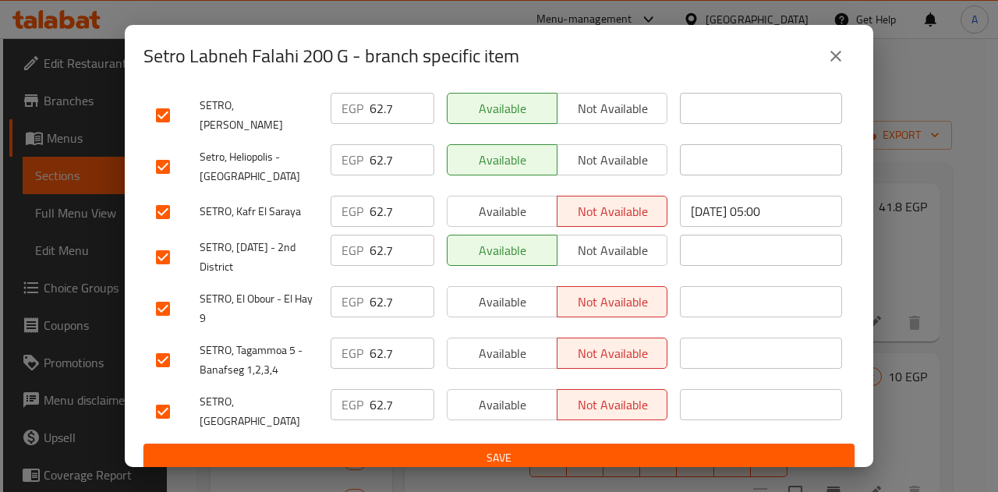
click at [382, 400] on input "62.7" at bounding box center [402, 404] width 65 height 31
click at [430, 448] on span "Save" at bounding box center [499, 457] width 686 height 19
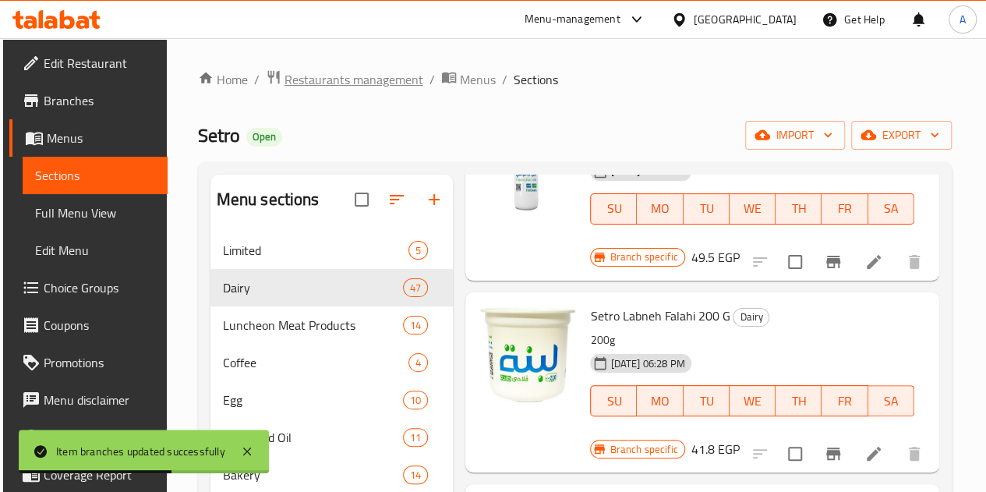
scroll to position [1404, 0]
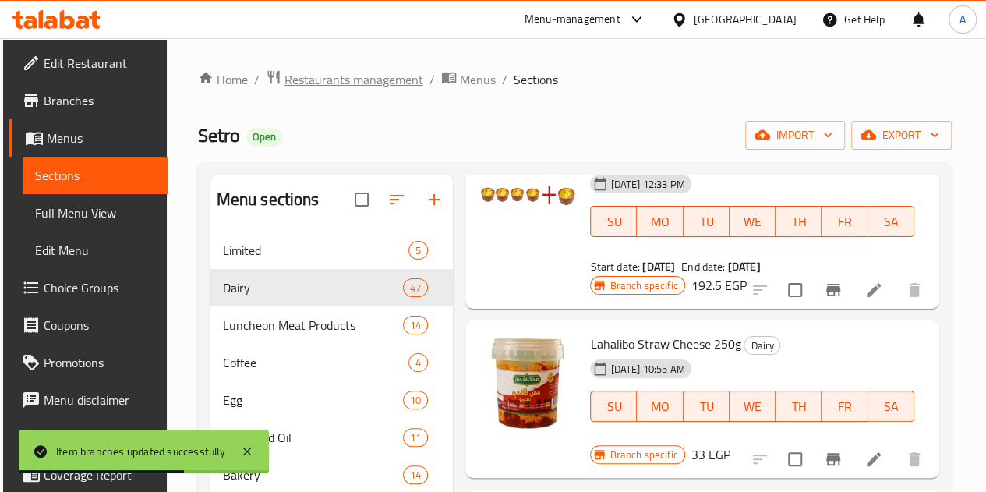
click at [323, 85] on span "Restaurants management" at bounding box center [354, 79] width 139 height 19
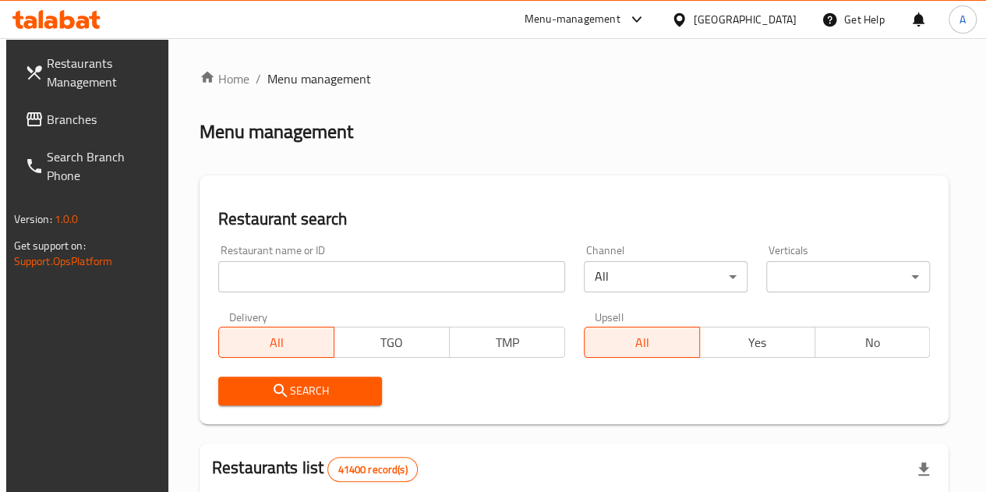
click at [262, 279] on input "search" at bounding box center [391, 276] width 347 height 31
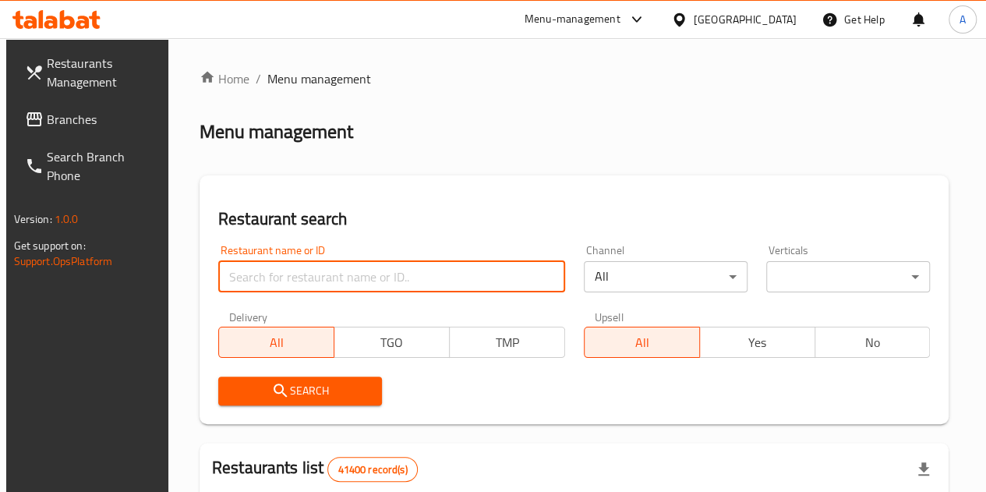
paste input "663962"
type input "663962"
click button "Search" at bounding box center [300, 391] width 164 height 29
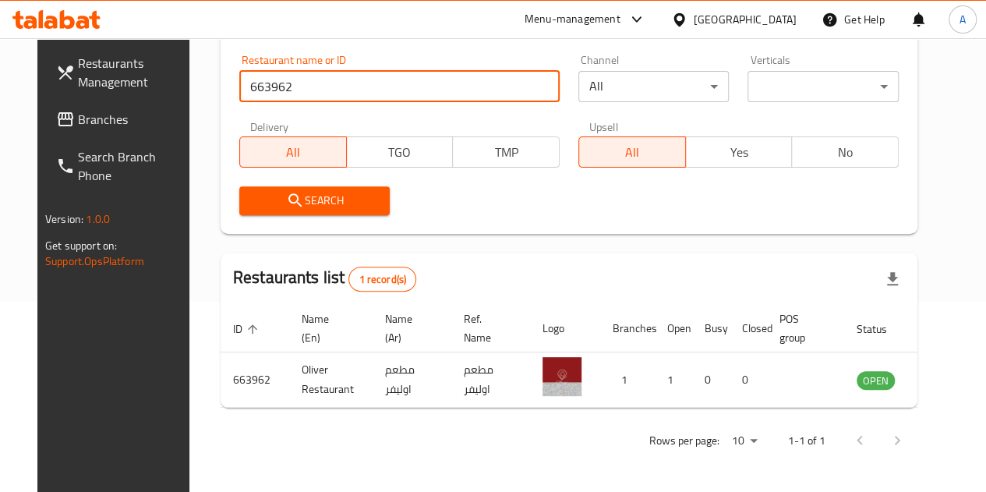
scroll to position [190, 0]
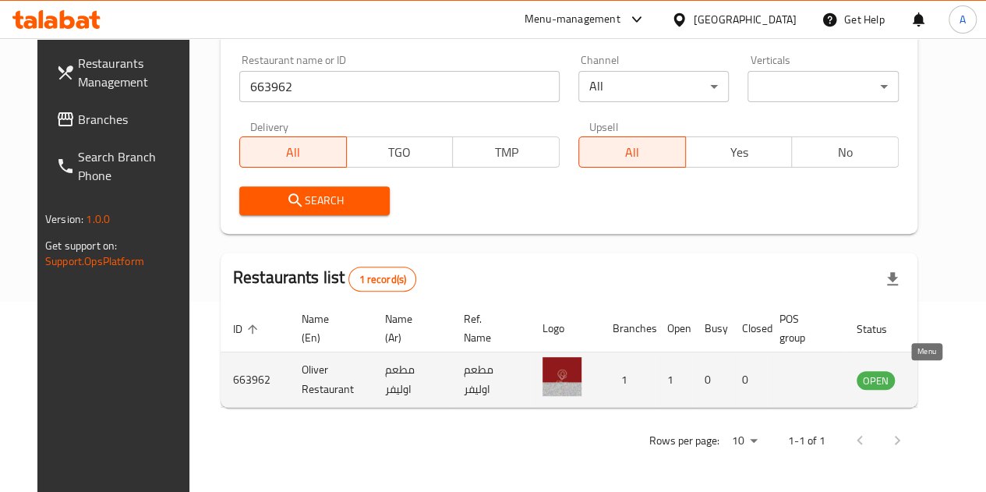
click at [939, 372] on icon "enhanced table" at bounding box center [948, 379] width 19 height 19
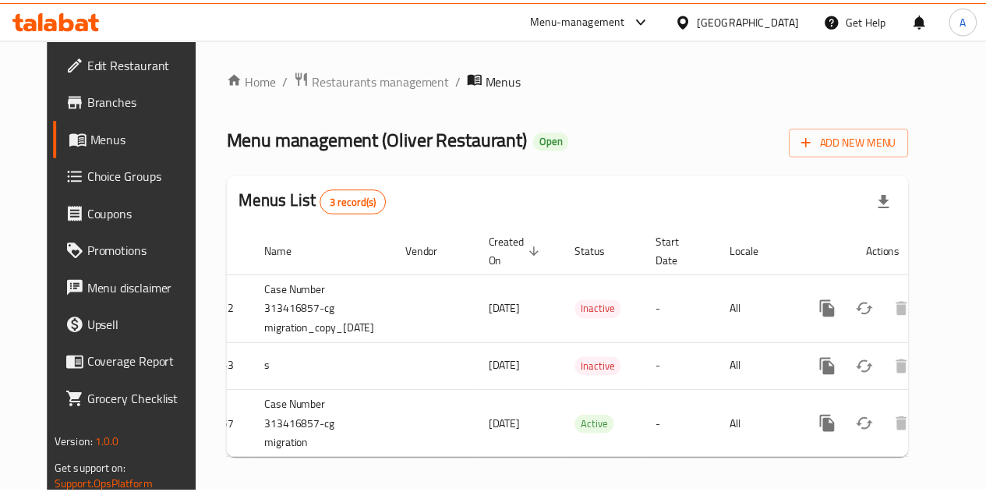
scroll to position [0, 56]
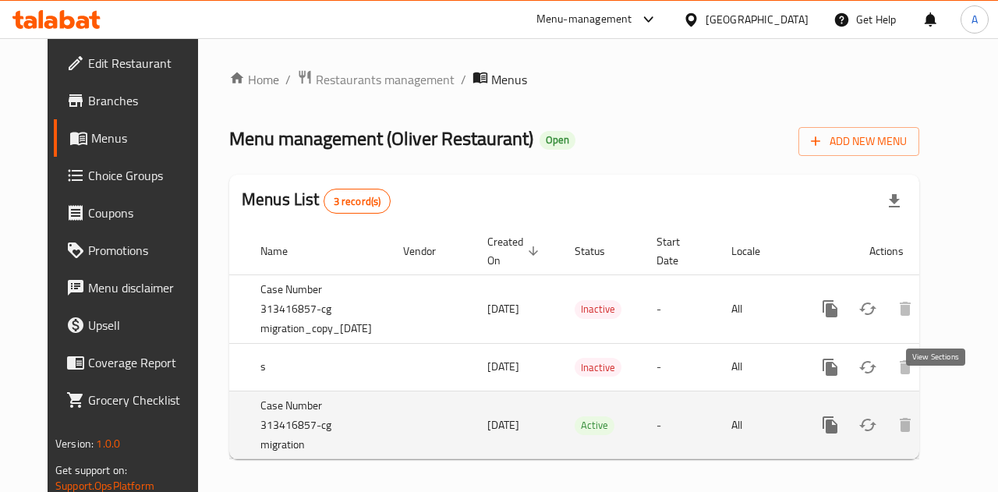
click at [942, 416] on icon "enhanced table" at bounding box center [942, 425] width 19 height 19
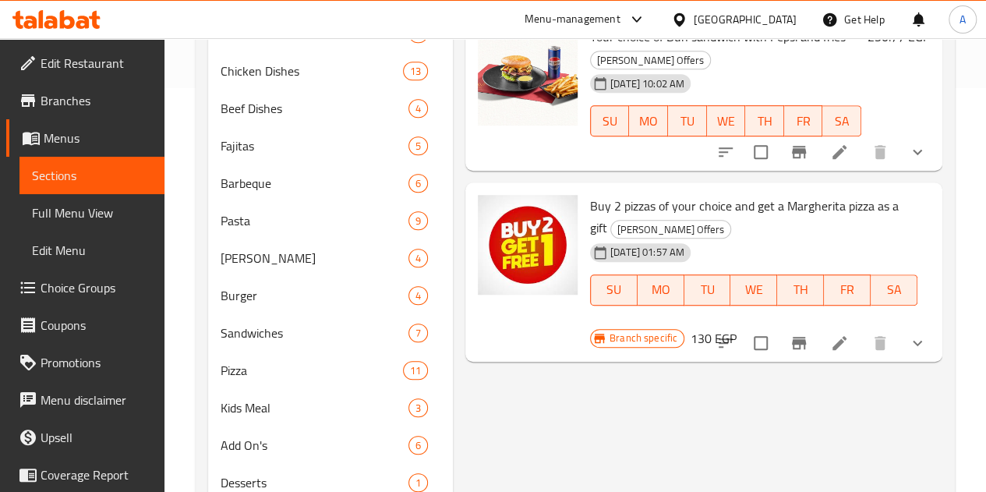
scroll to position [312, 0]
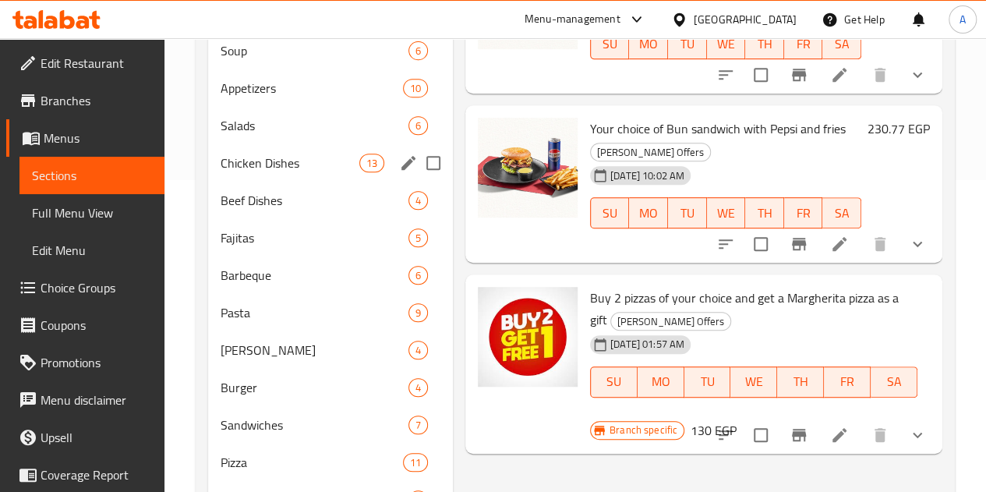
click at [291, 182] on div "Chicken Dishes 13" at bounding box center [330, 162] width 245 height 37
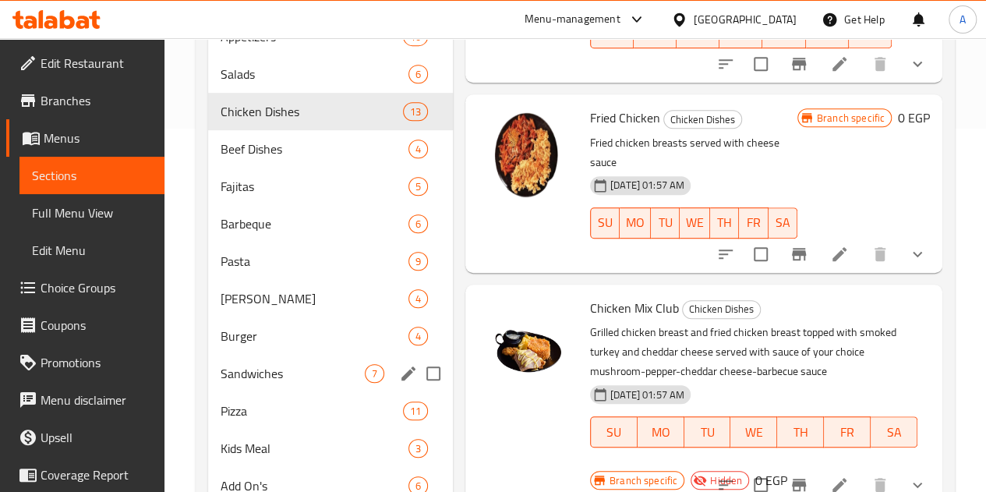
scroll to position [395, 0]
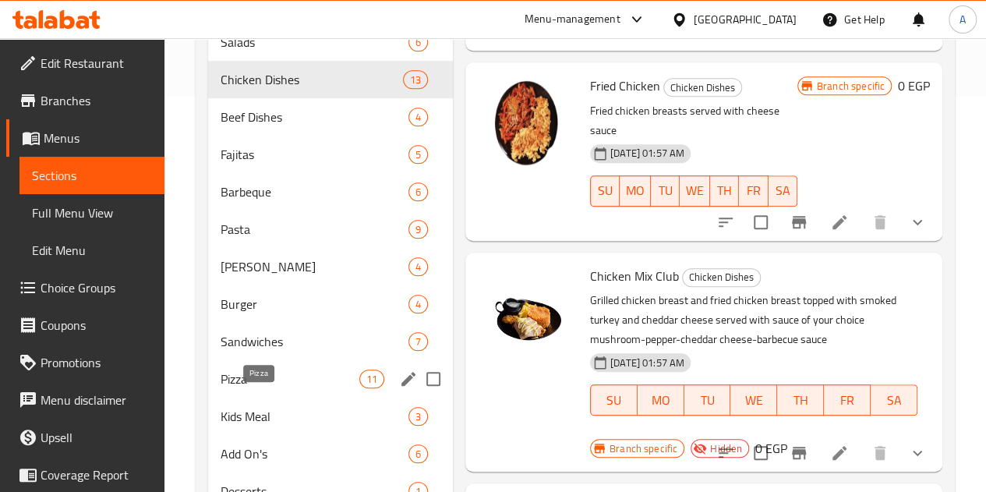
click at [256, 388] on span "Pizza" at bounding box center [290, 379] width 139 height 19
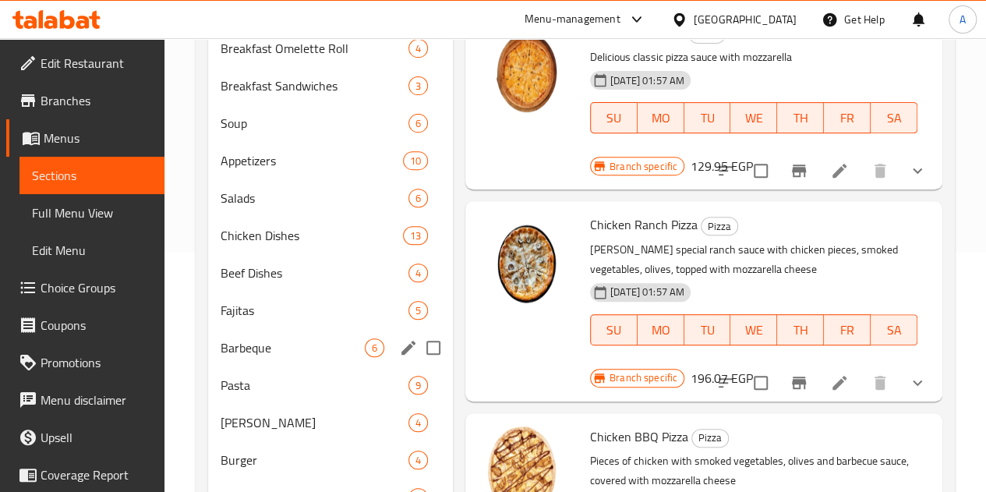
scroll to position [317, 0]
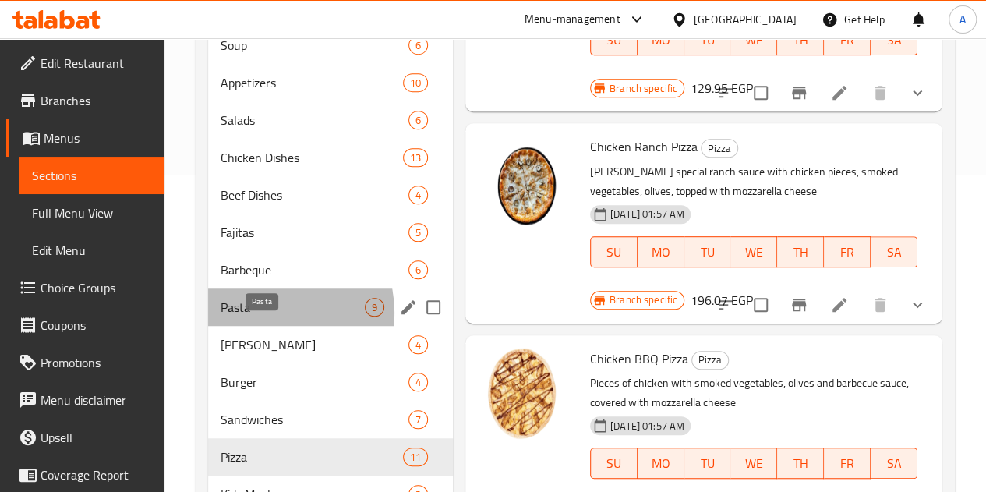
click at [262, 317] on span "Pasta" at bounding box center [293, 307] width 144 height 19
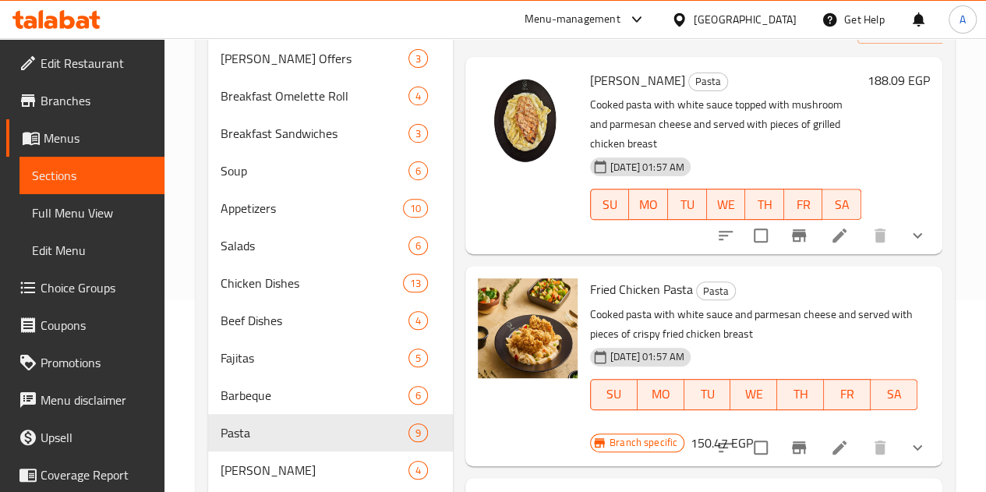
scroll to position [83, 0]
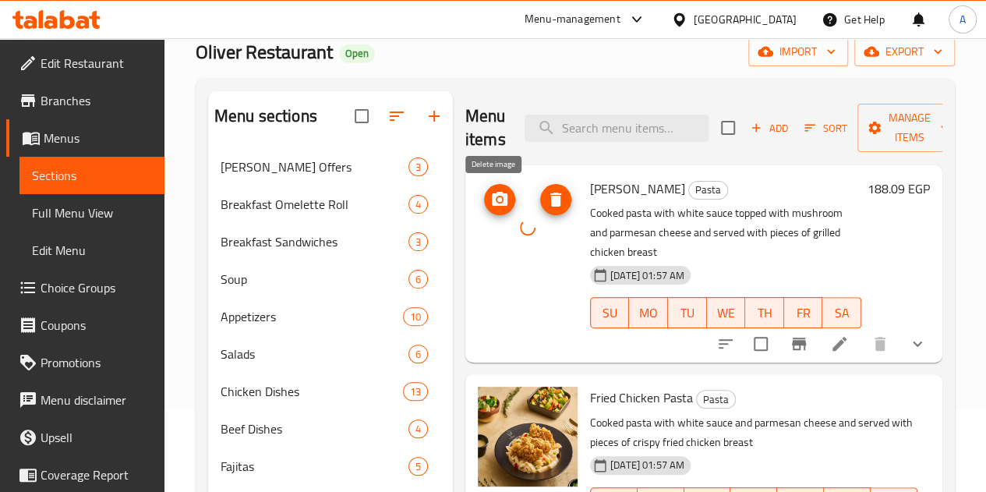
click at [551, 193] on icon "delete image" at bounding box center [556, 200] width 11 height 14
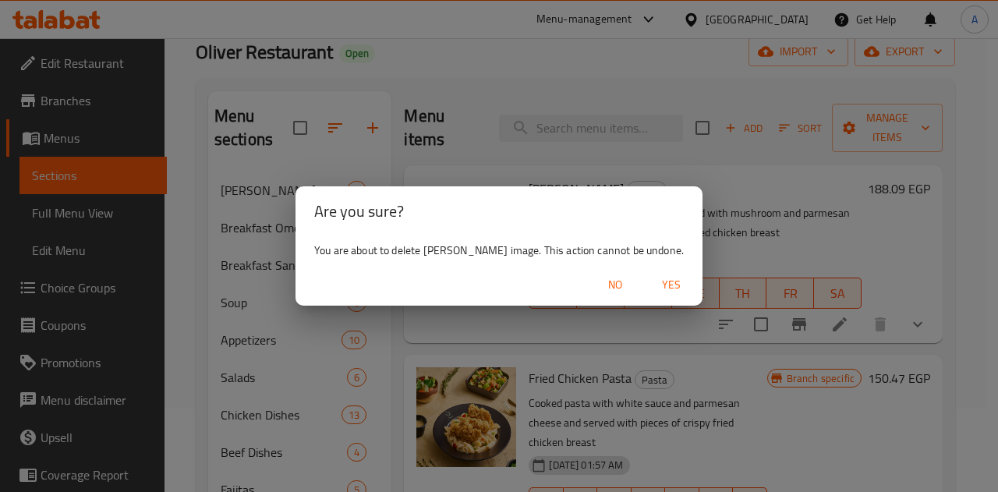
click at [597, 283] on span "No" at bounding box center [615, 284] width 37 height 19
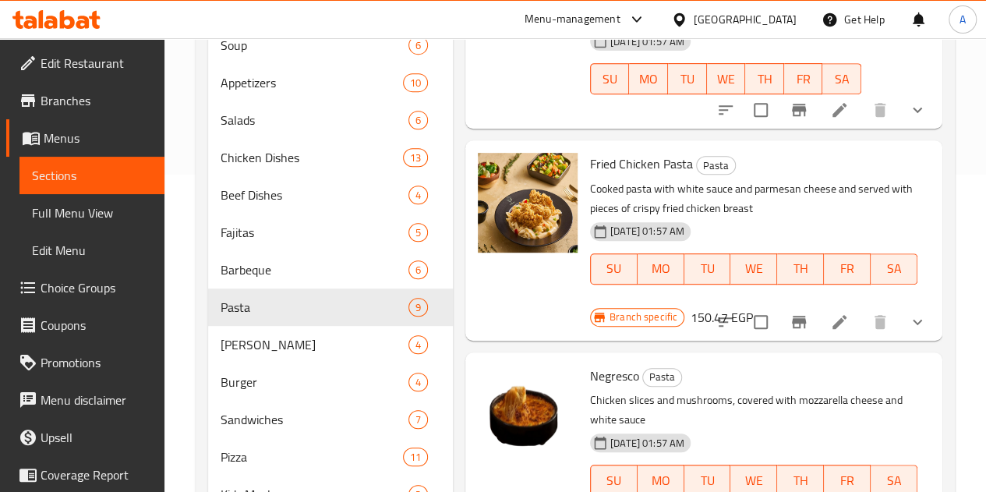
scroll to position [0, 0]
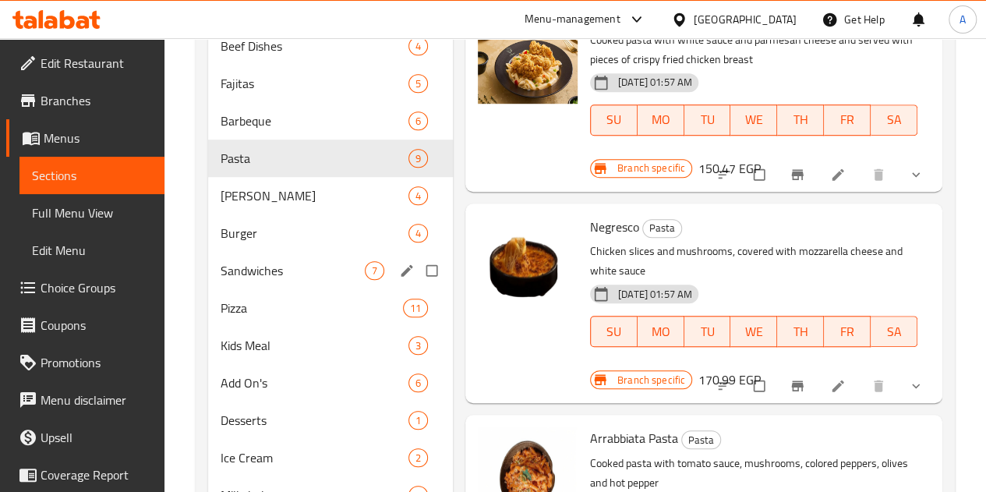
scroll to position [546, 0]
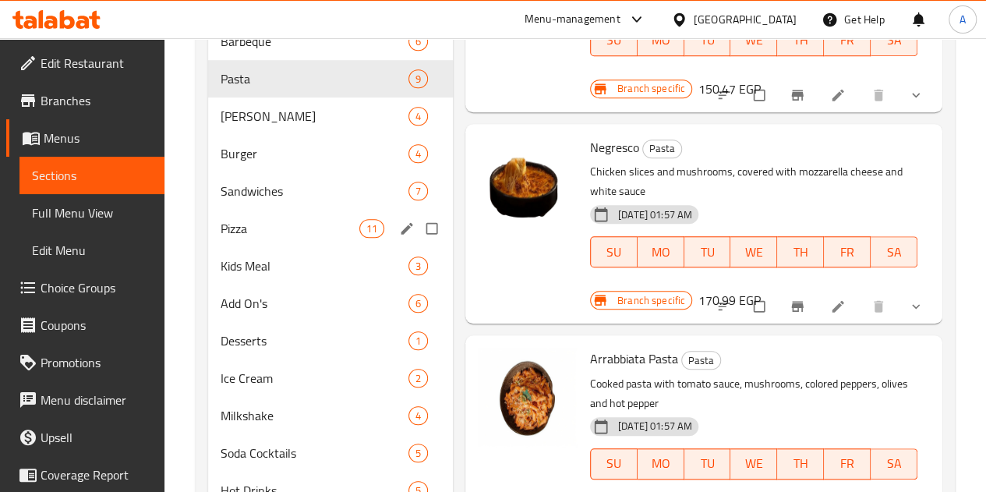
click at [264, 240] on div "Pizza 11" at bounding box center [330, 228] width 245 height 37
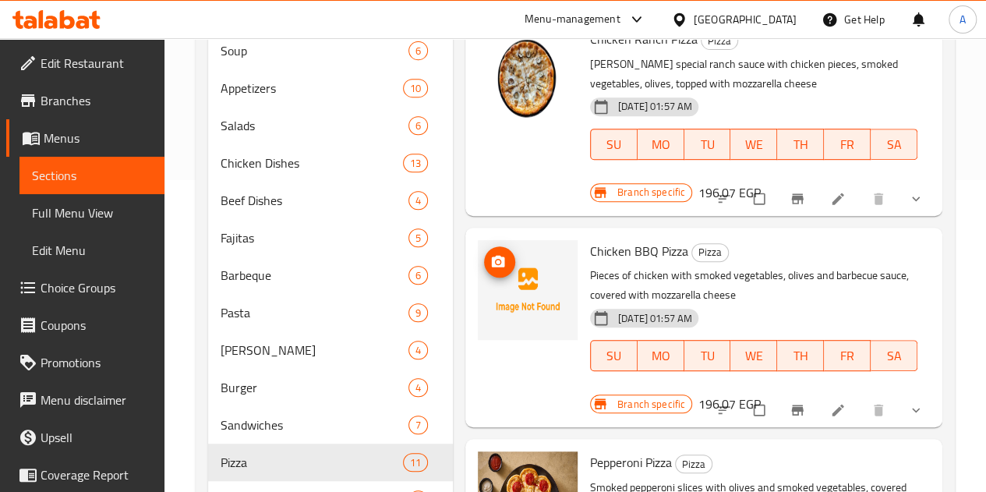
scroll to position [78, 0]
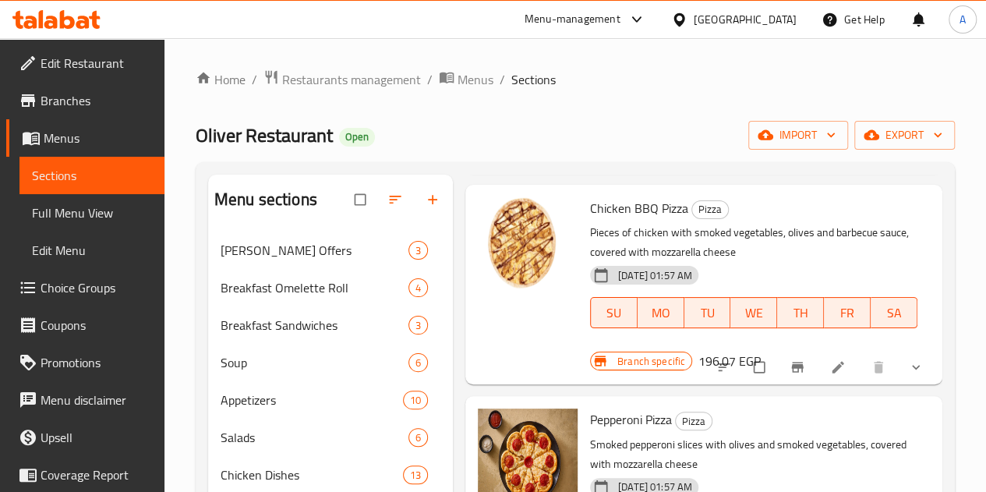
scroll to position [390, 0]
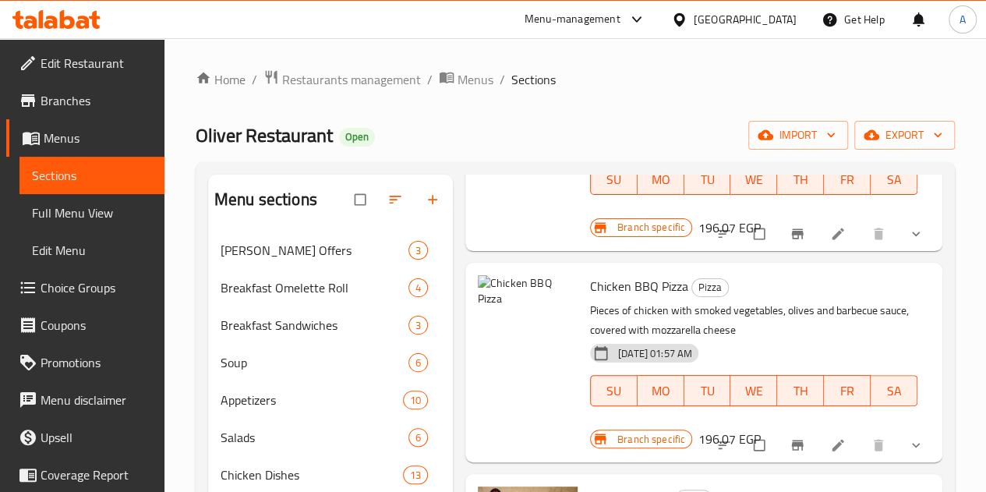
click at [478, 288] on img at bounding box center [528, 325] width 100 height 100
click at [582, 83] on ol "Home / Restaurants management / Menus / Sections" at bounding box center [575, 79] width 759 height 20
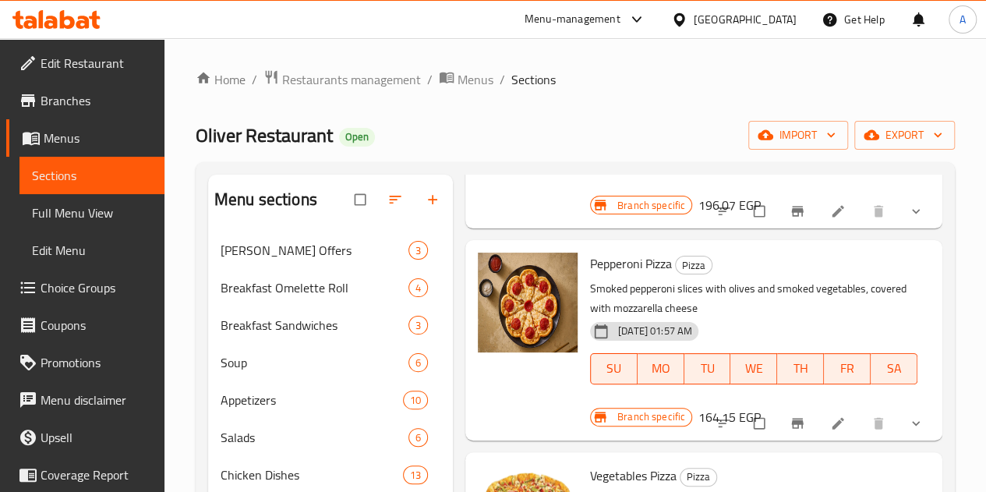
scroll to position [390, 0]
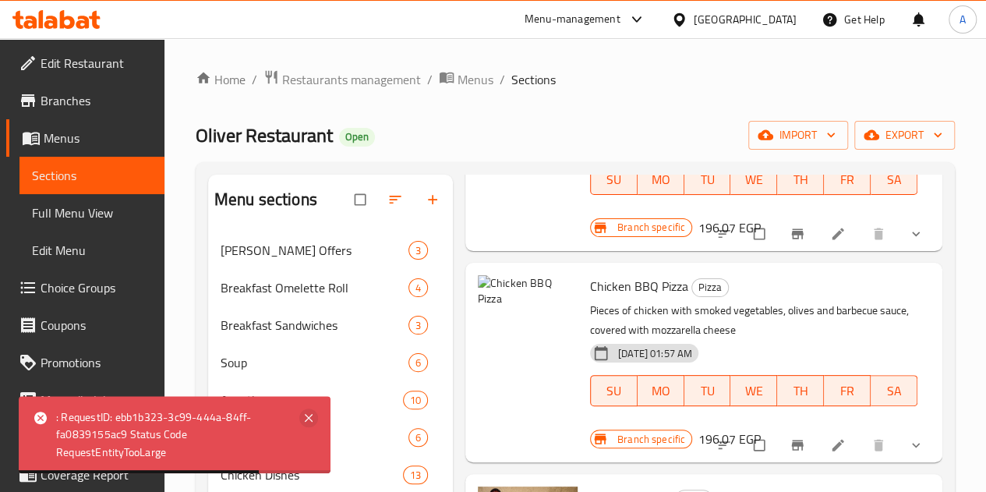
click at [306, 416] on icon at bounding box center [309, 418] width 8 height 8
